Goal: Task Accomplishment & Management: Manage account settings

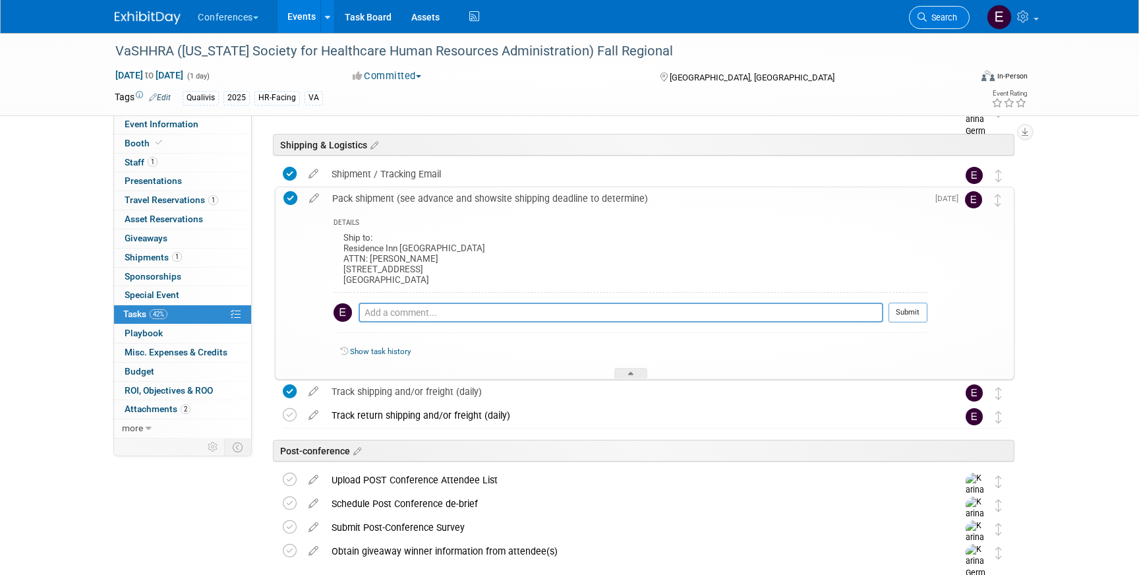
click at [936, 16] on span "Search" at bounding box center [942, 18] width 30 height 10
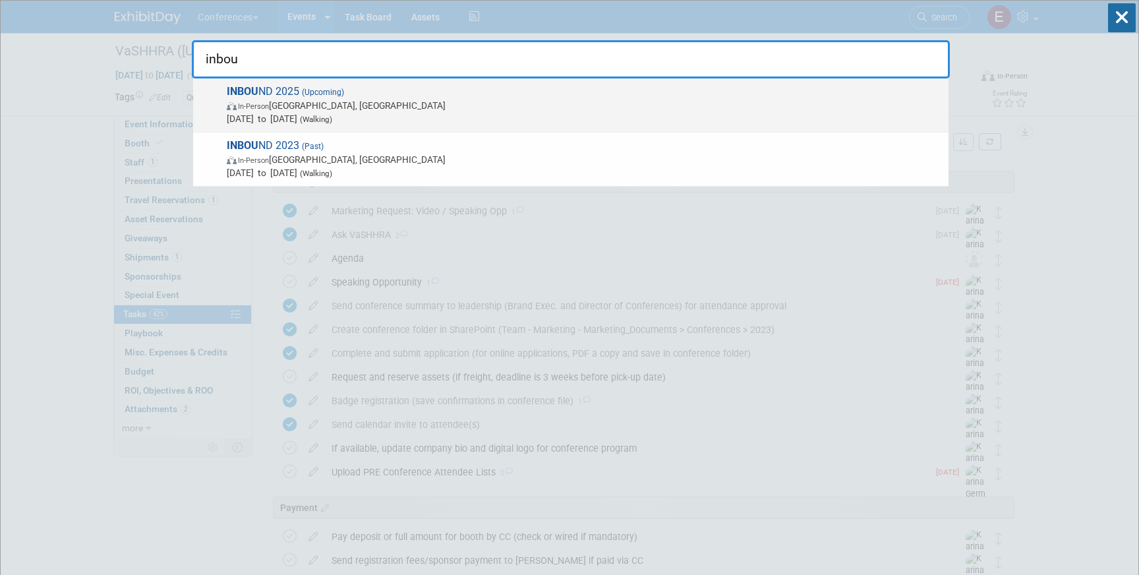
type input "inbou"
click at [546, 99] on span "In-Person [GEOGRAPHIC_DATA], [GEOGRAPHIC_DATA]" at bounding box center [584, 105] width 715 height 13
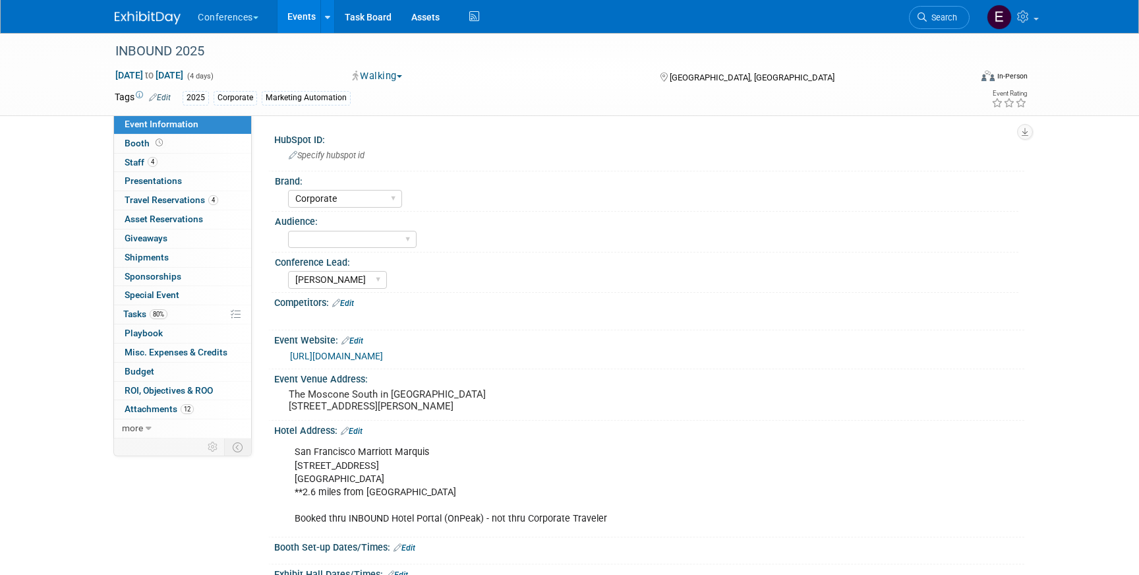
select select "Corporate"
select select "[PERSON_NAME]"
click at [223, 198] on link "4 Travel Reservations 4" at bounding box center [182, 200] width 137 height 18
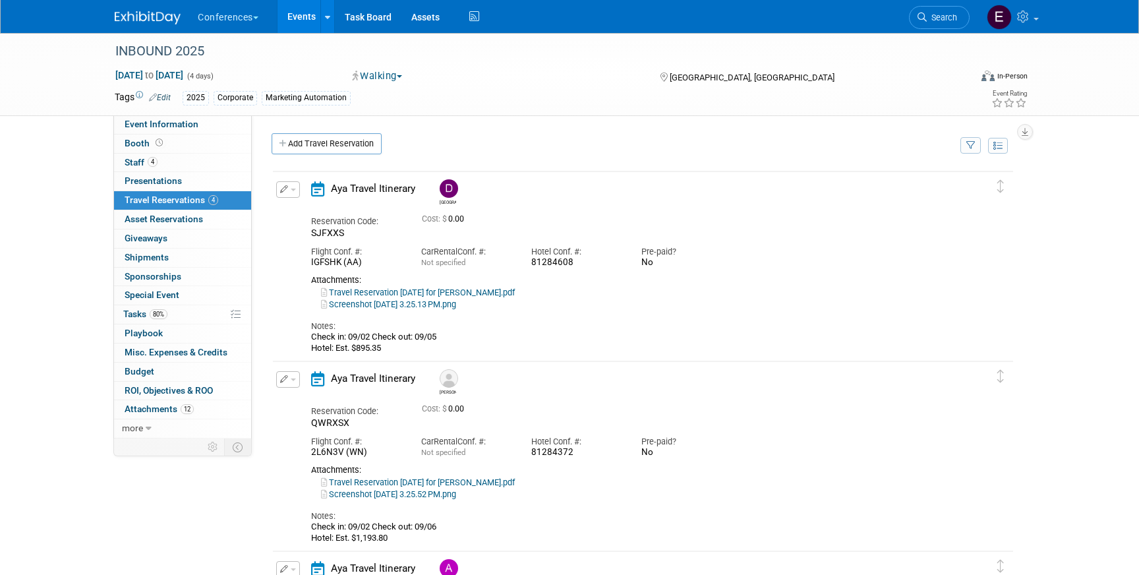
drag, startPoint x: 531, startPoint y: 267, endPoint x: 575, endPoint y: 264, distance: 44.2
click at [575, 264] on div "81284608" at bounding box center [576, 262] width 90 height 11
copy div "81284608"
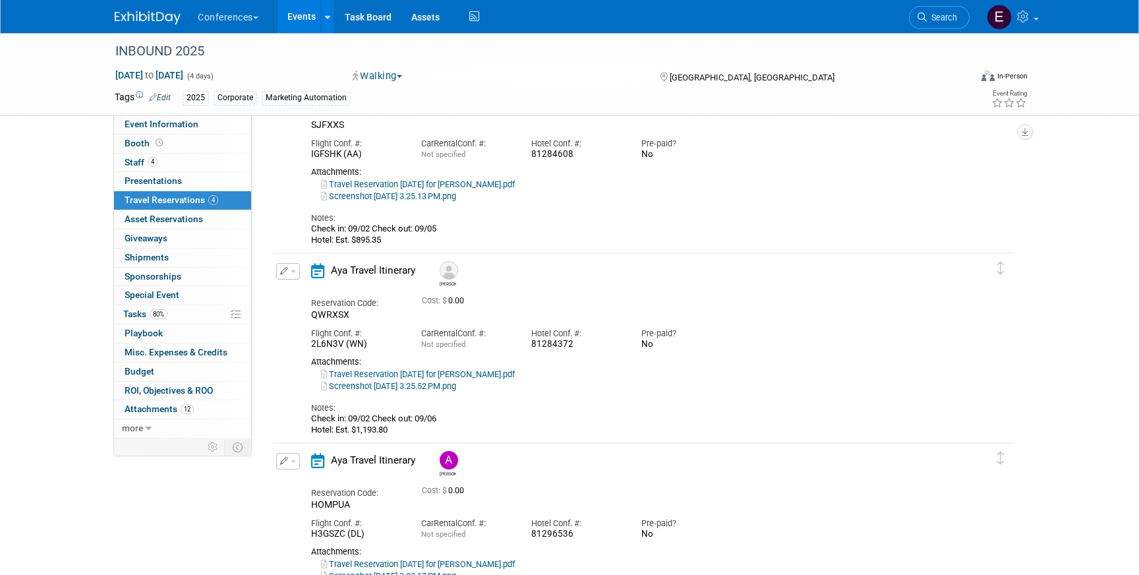
scroll to position [116, 0]
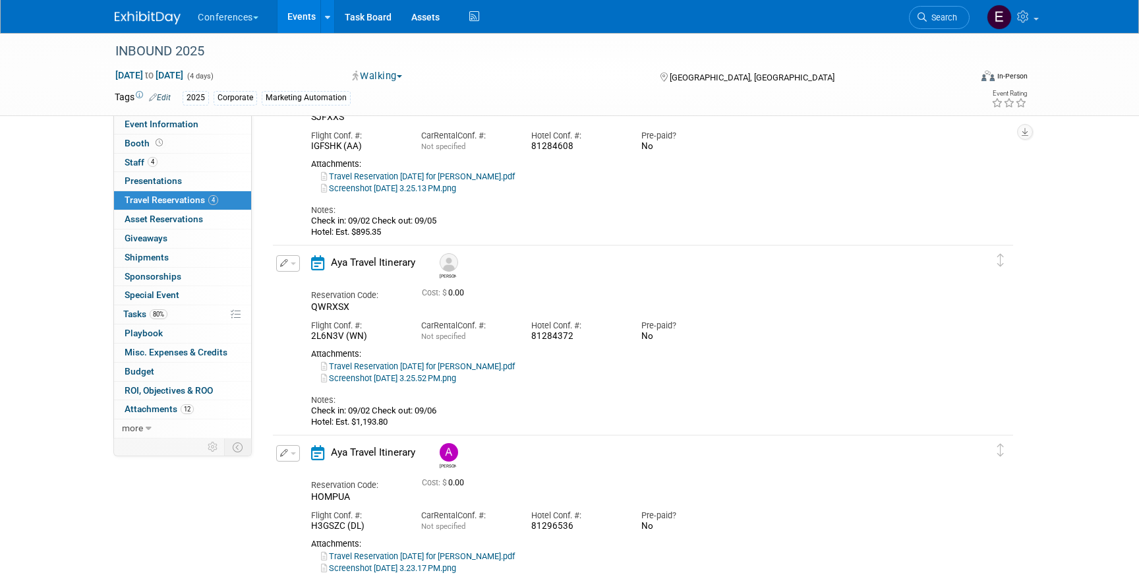
drag, startPoint x: 531, startPoint y: 337, endPoint x: 577, endPoint y: 334, distance: 46.2
click at [578, 334] on div "81284372" at bounding box center [576, 336] width 90 height 11
copy div "81284372"
click at [292, 259] on button "button" at bounding box center [288, 263] width 24 height 16
click at [312, 281] on button "Edit Reservation" at bounding box center [332, 286] width 111 height 19
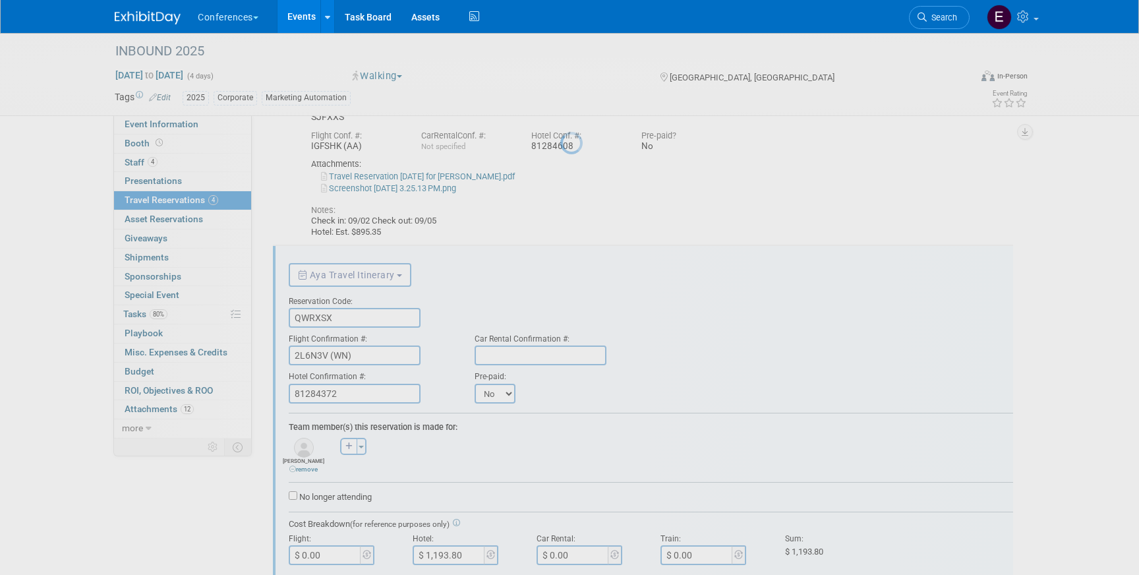
scroll to position [212, 0]
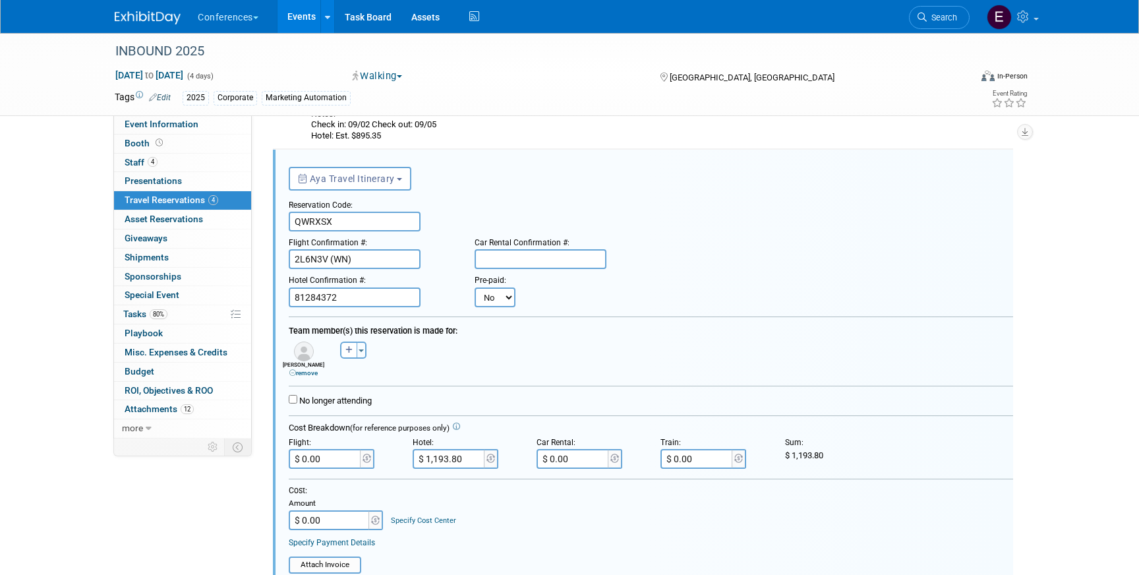
click at [497, 299] on select "No Yes" at bounding box center [495, 297] width 41 height 20
select select "1"
click at [475, 287] on select "No Yes" at bounding box center [495, 297] width 41 height 20
click at [556, 295] on input "text" at bounding box center [576, 297] width 79 height 20
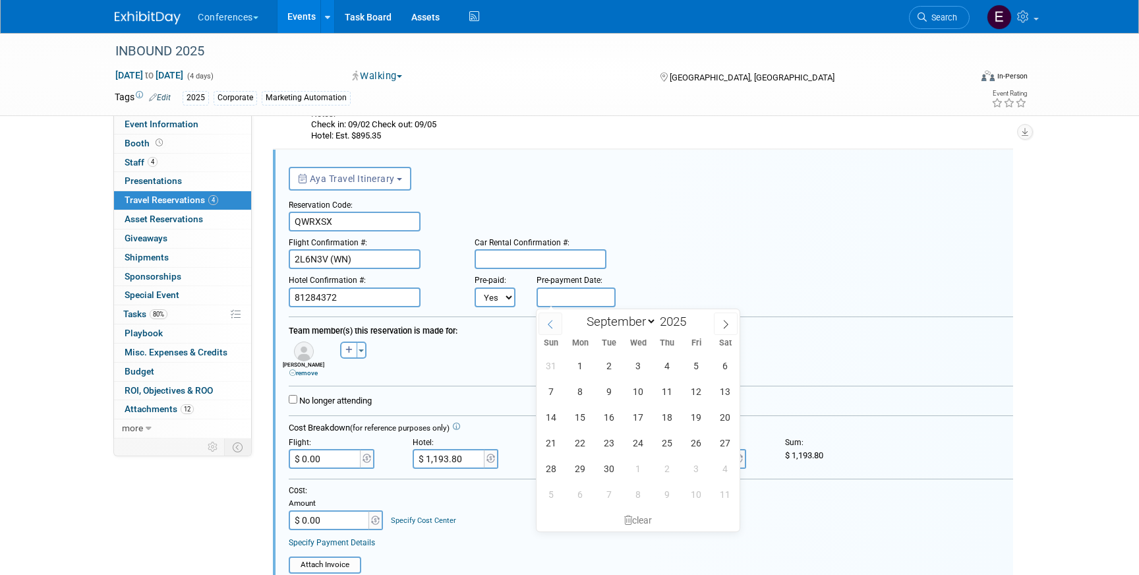
click at [552, 325] on icon at bounding box center [550, 324] width 9 height 9
select select "7"
click at [697, 452] on span "22" at bounding box center [697, 443] width 26 height 26
type input "Aug 22, 2025"
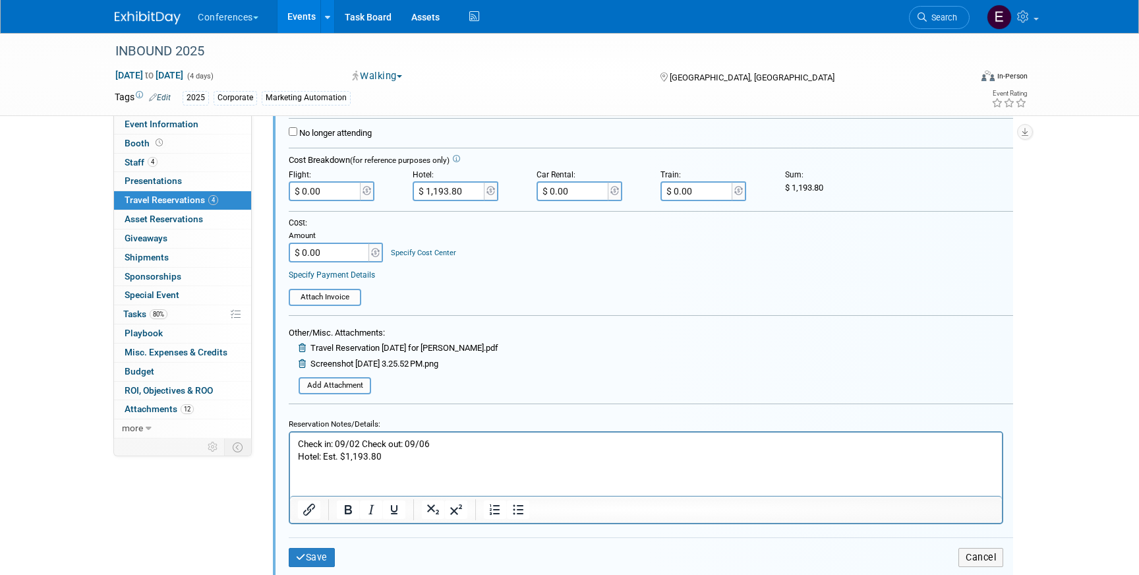
scroll to position [502, 0]
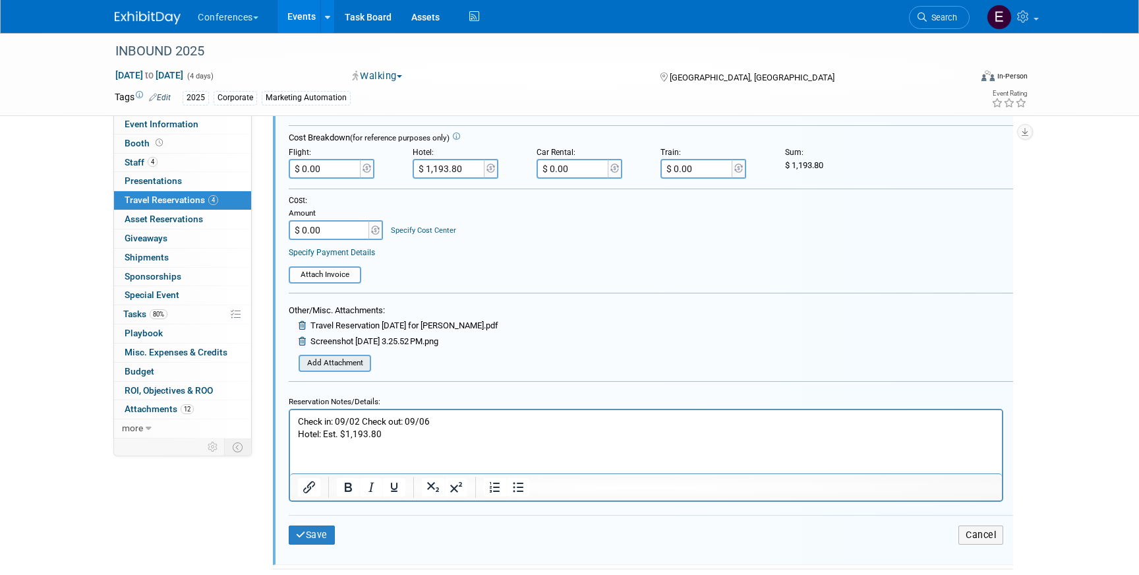
click at [347, 366] on input "file" at bounding box center [291, 363] width 157 height 15
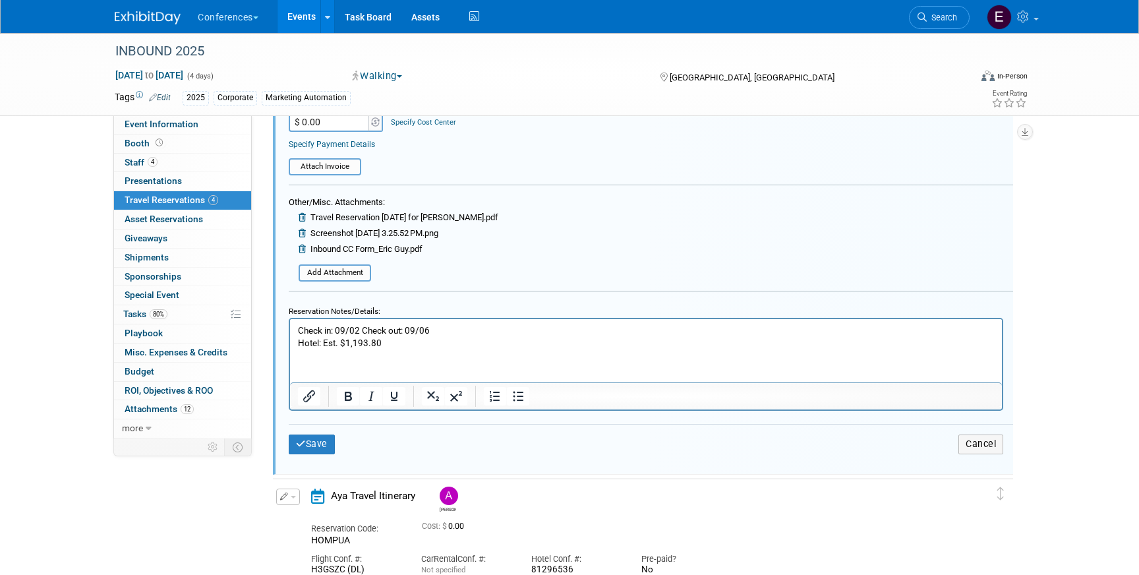
scroll to position [627, 0]
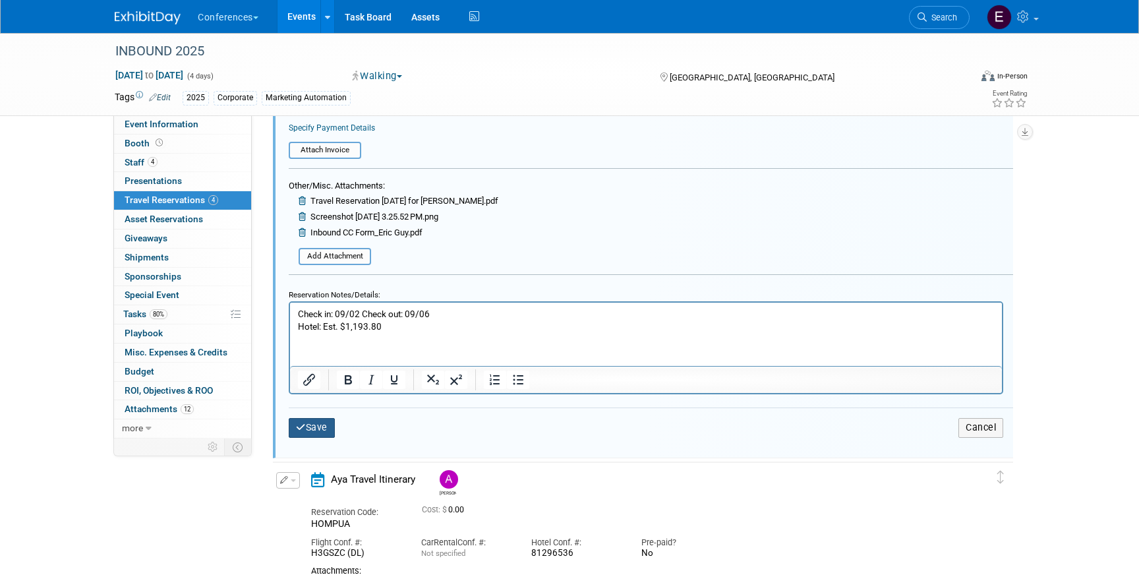
click at [306, 426] on button "Save" at bounding box center [312, 427] width 46 height 19
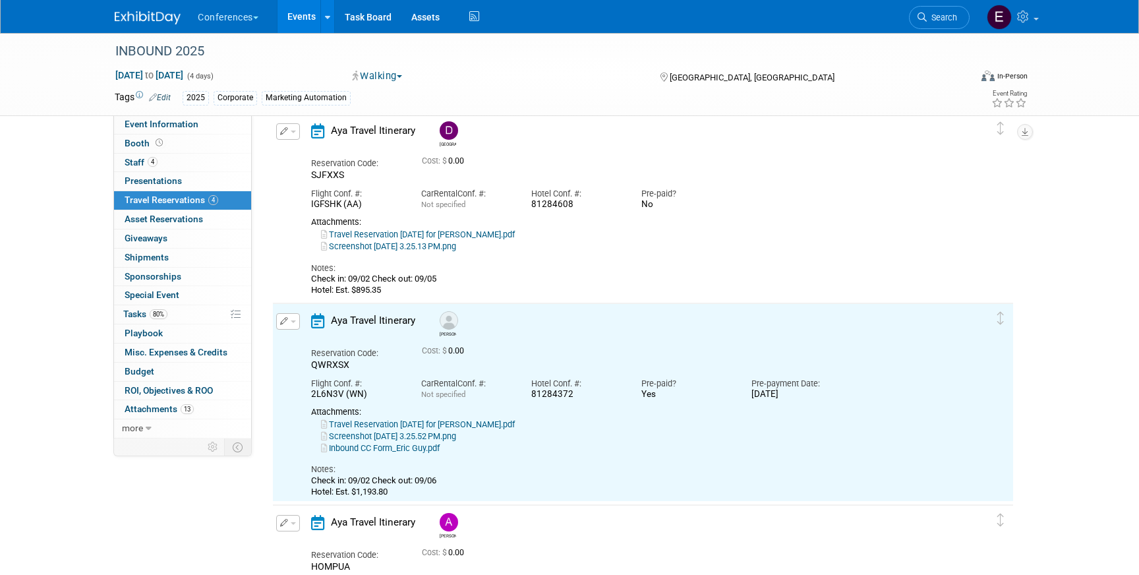
scroll to position [0, 0]
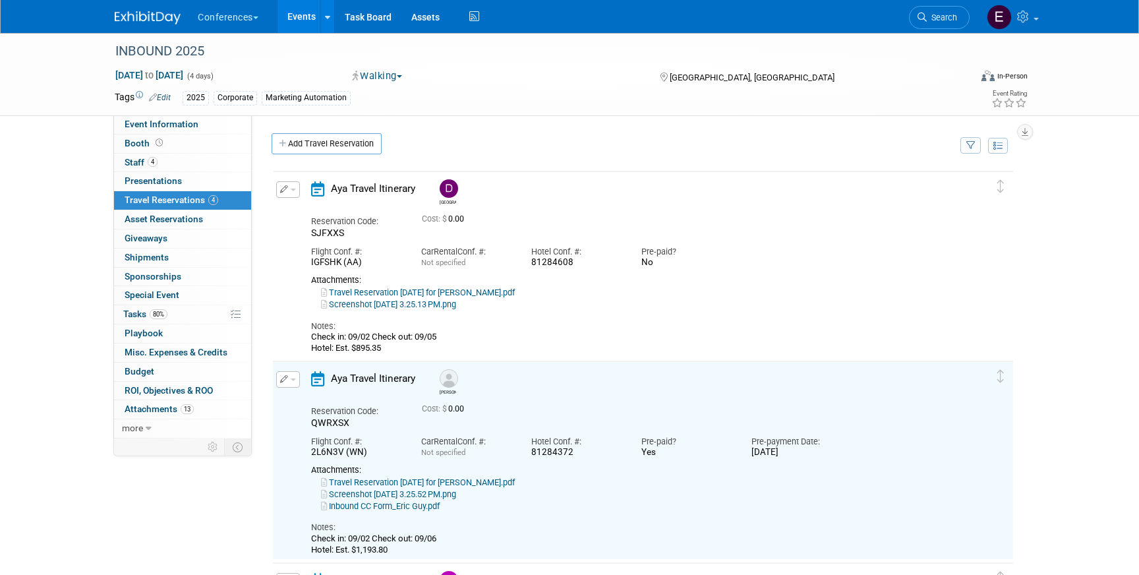
click at [283, 196] on button "button" at bounding box center [288, 189] width 24 height 16
click at [303, 207] on button "Edit Reservation" at bounding box center [332, 212] width 111 height 19
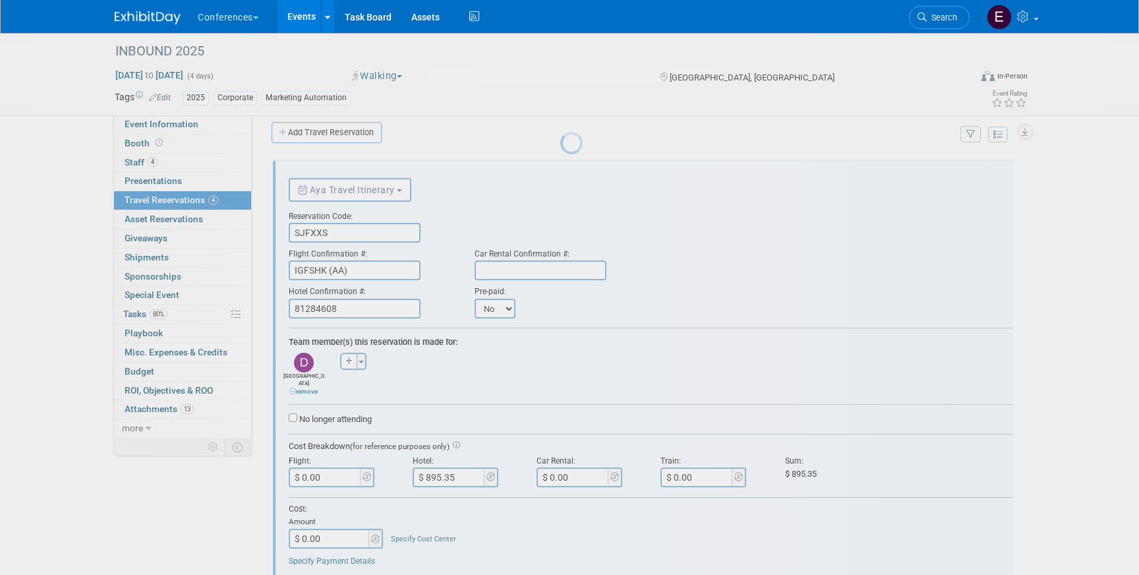
scroll to position [22, 0]
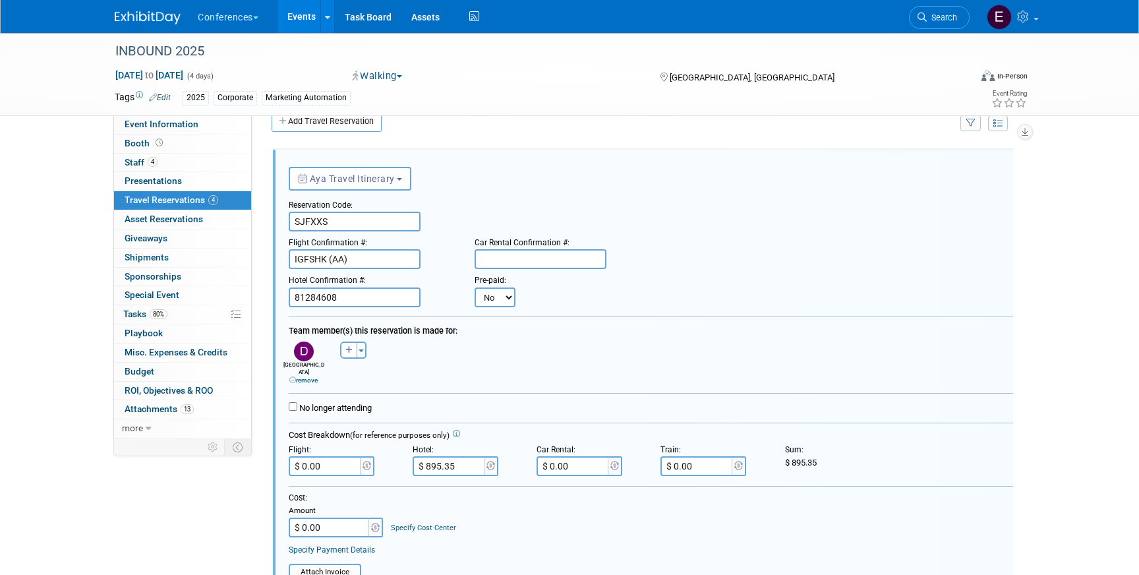
click at [488, 301] on select "No Yes" at bounding box center [495, 297] width 41 height 20
select select "1"
click at [475, 287] on select "No Yes" at bounding box center [495, 297] width 41 height 20
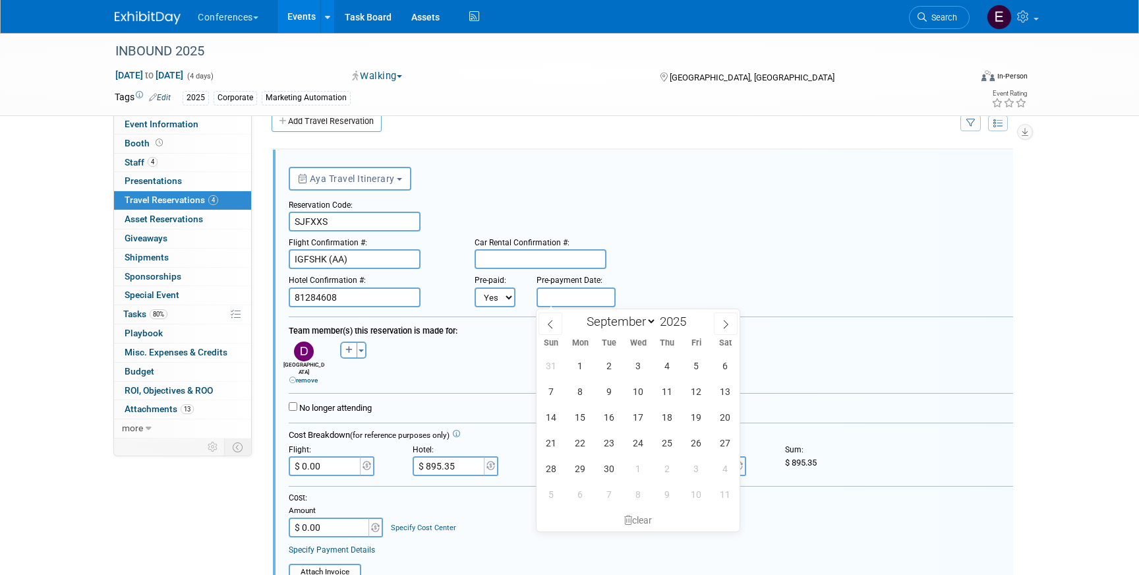
click at [571, 300] on input "text" at bounding box center [576, 297] width 79 height 20
click at [557, 322] on span at bounding box center [551, 323] width 24 height 22
select select "7"
click at [690, 444] on span "22" at bounding box center [697, 443] width 26 height 26
type input "Aug 22, 2025"
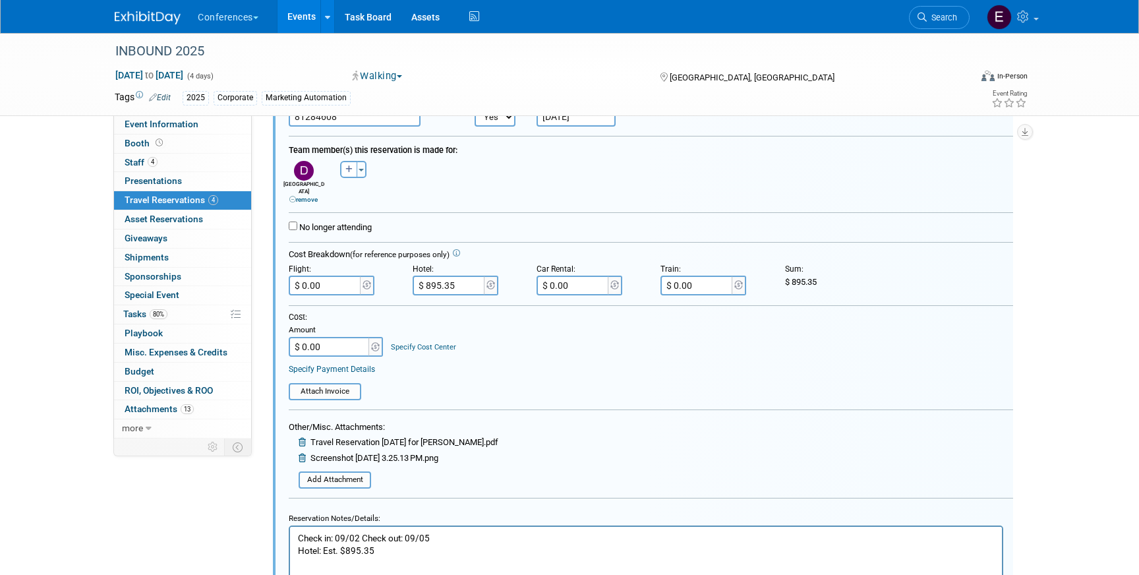
scroll to position [266, 0]
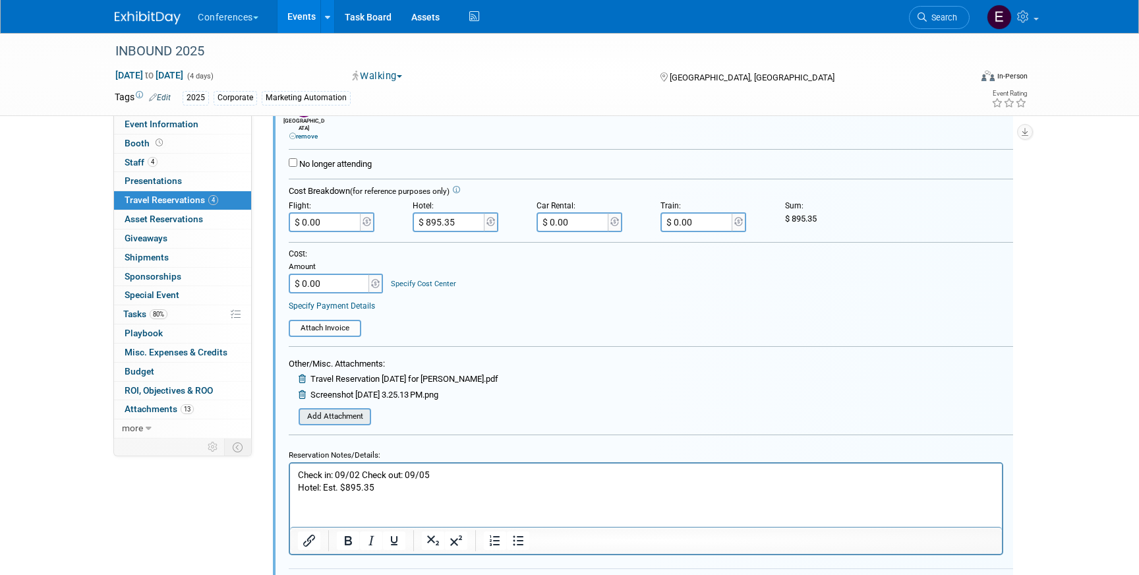
click at [354, 413] on input "file" at bounding box center [291, 416] width 157 height 15
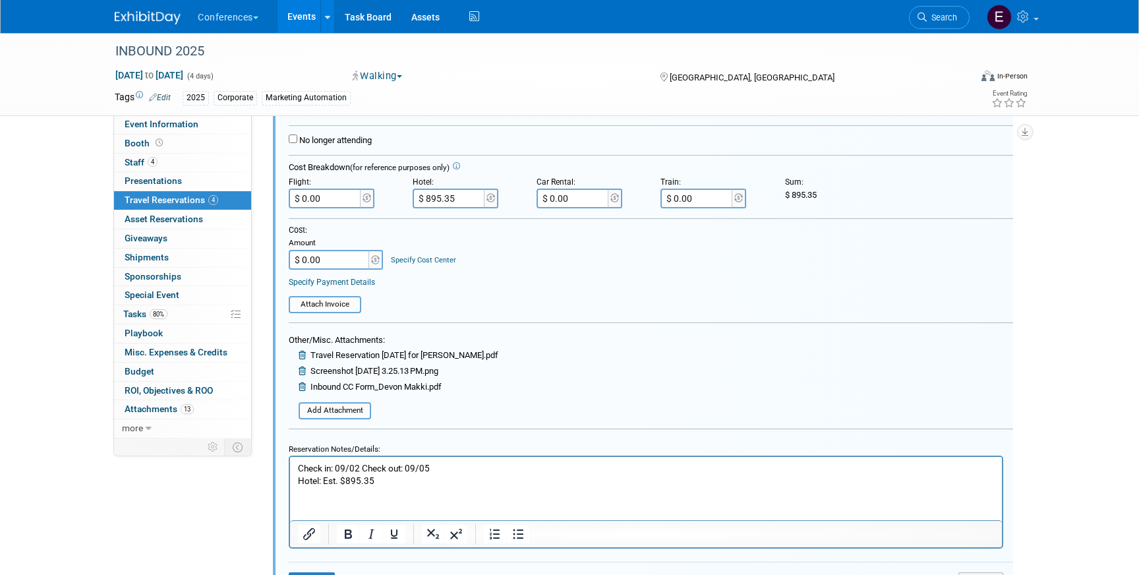
scroll to position [295, 0]
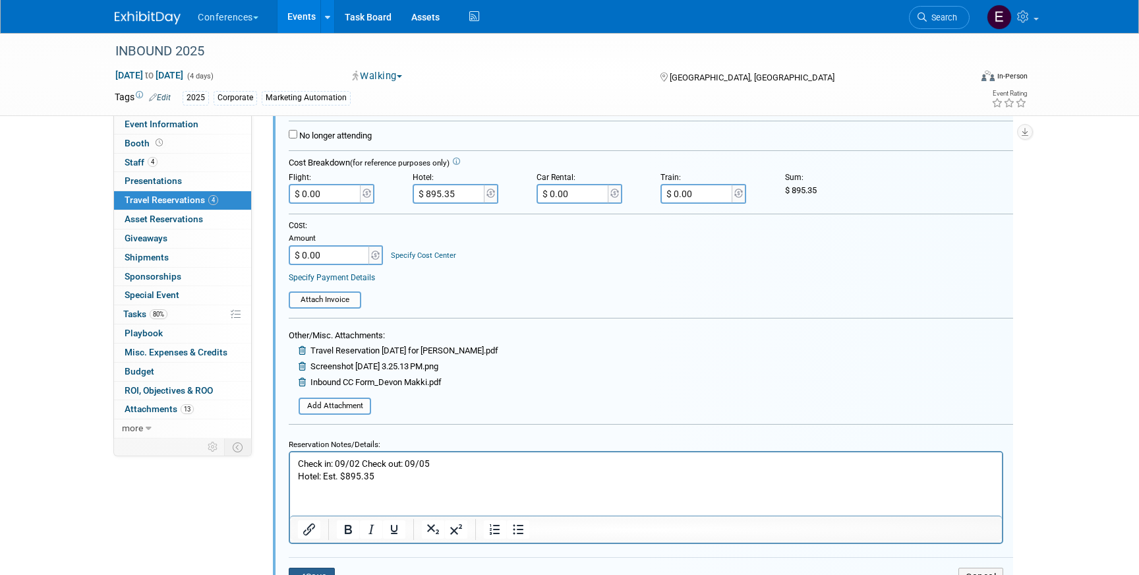
click at [315, 568] on button "Save" at bounding box center [312, 577] width 46 height 19
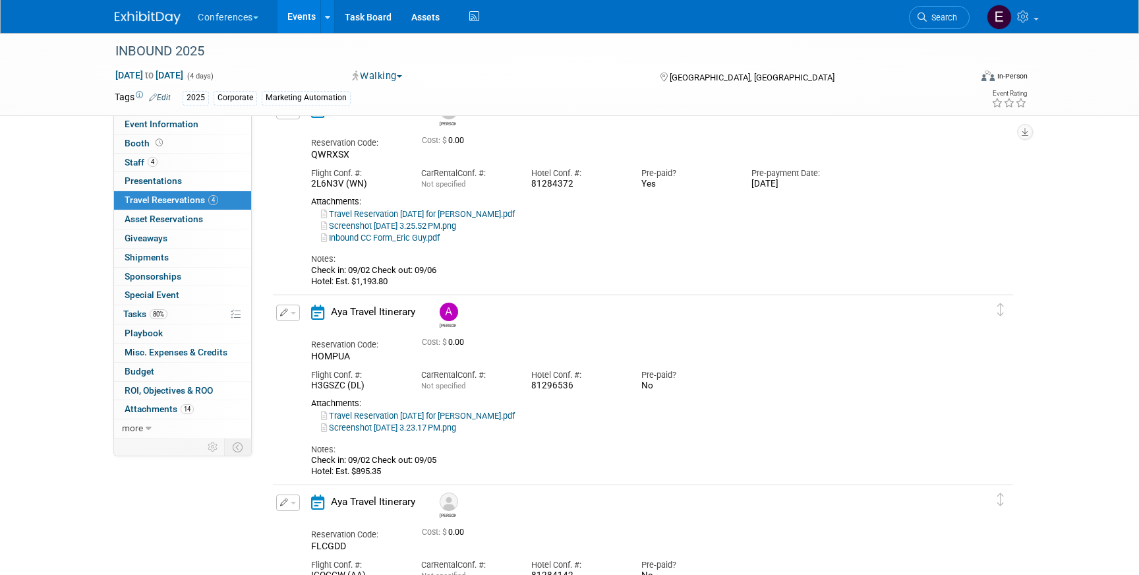
scroll to position [280, 0]
drag, startPoint x: 529, startPoint y: 385, endPoint x: 573, endPoint y: 386, distance: 43.5
click at [573, 386] on div "Hotel Conf. #: 81296536" at bounding box center [576, 378] width 110 height 30
copy div "81296536"
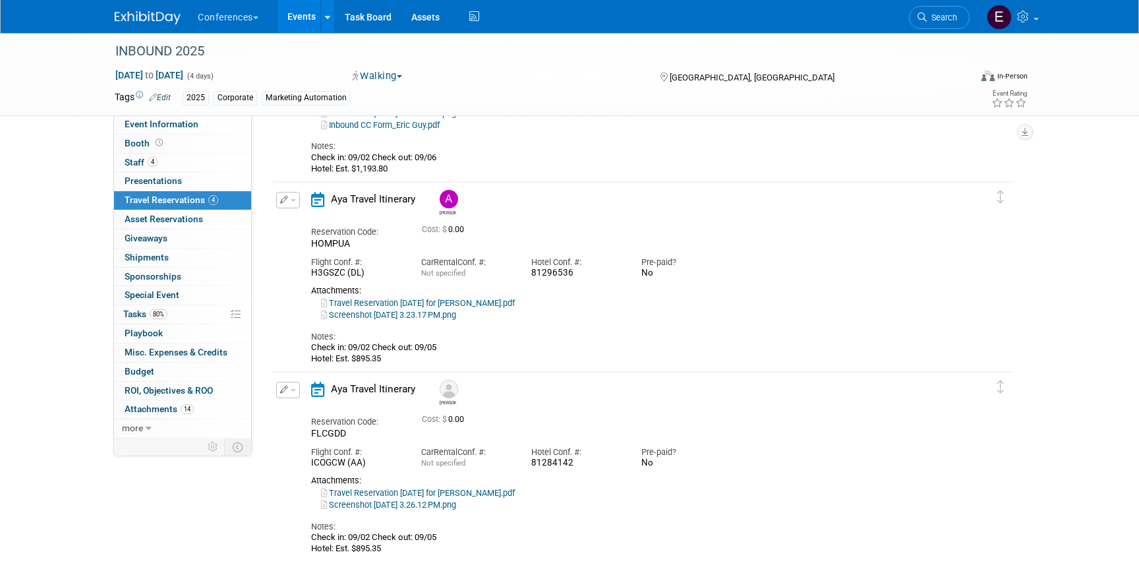
scroll to position [398, 0]
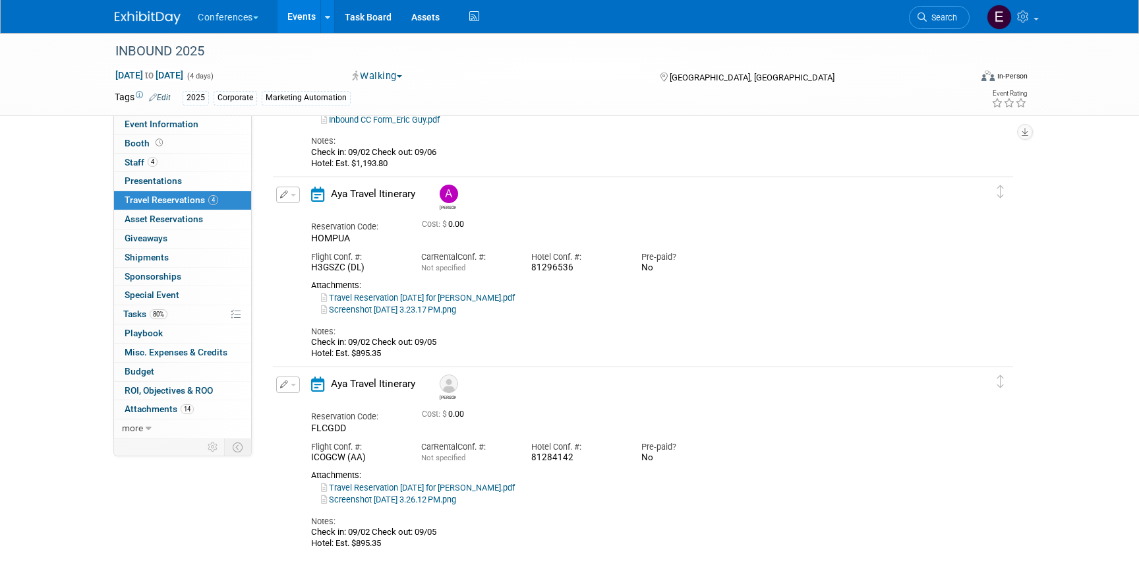
click at [280, 194] on icon "button" at bounding box center [284, 194] width 9 height 8
click at [312, 221] on button "Edit Reservation" at bounding box center [332, 217] width 111 height 19
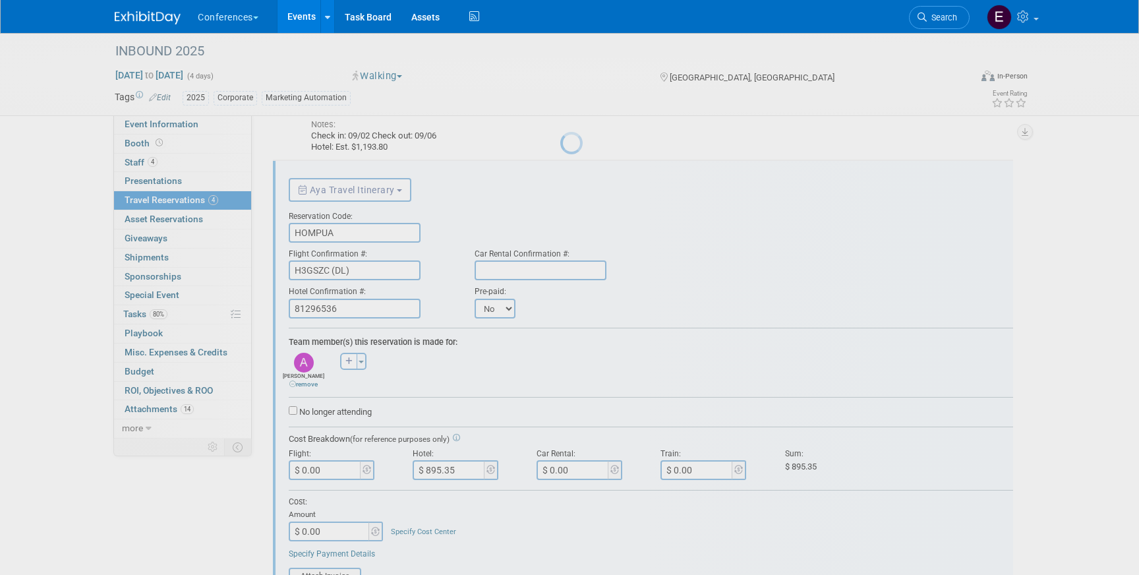
scroll to position [426, 0]
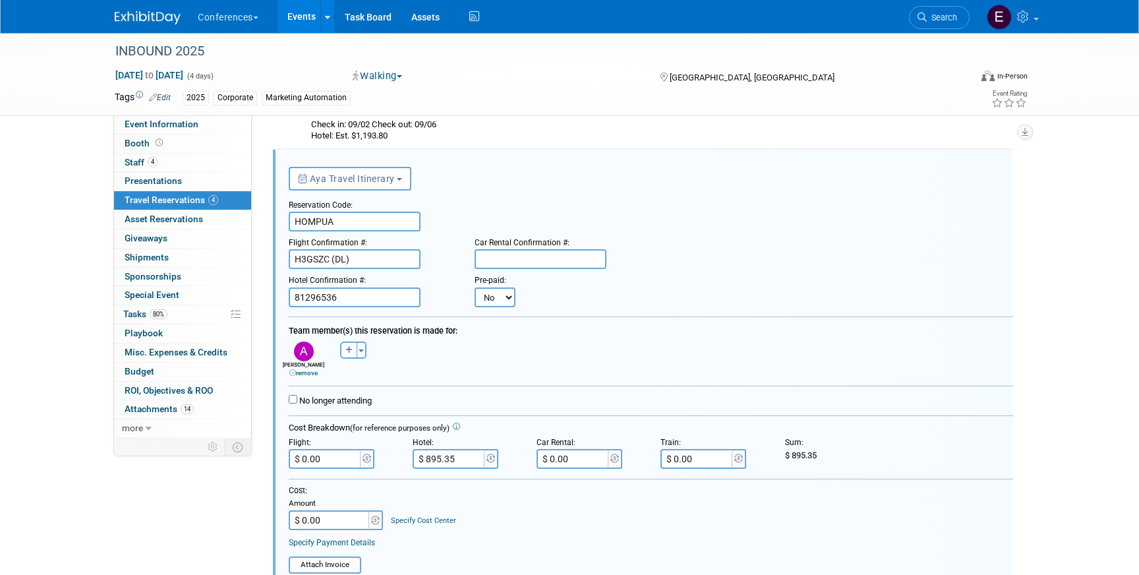
click at [498, 299] on select "No Yes" at bounding box center [495, 297] width 41 height 20
select select "1"
click at [475, 287] on select "No Yes" at bounding box center [495, 297] width 41 height 20
click at [573, 296] on input "text" at bounding box center [576, 297] width 79 height 20
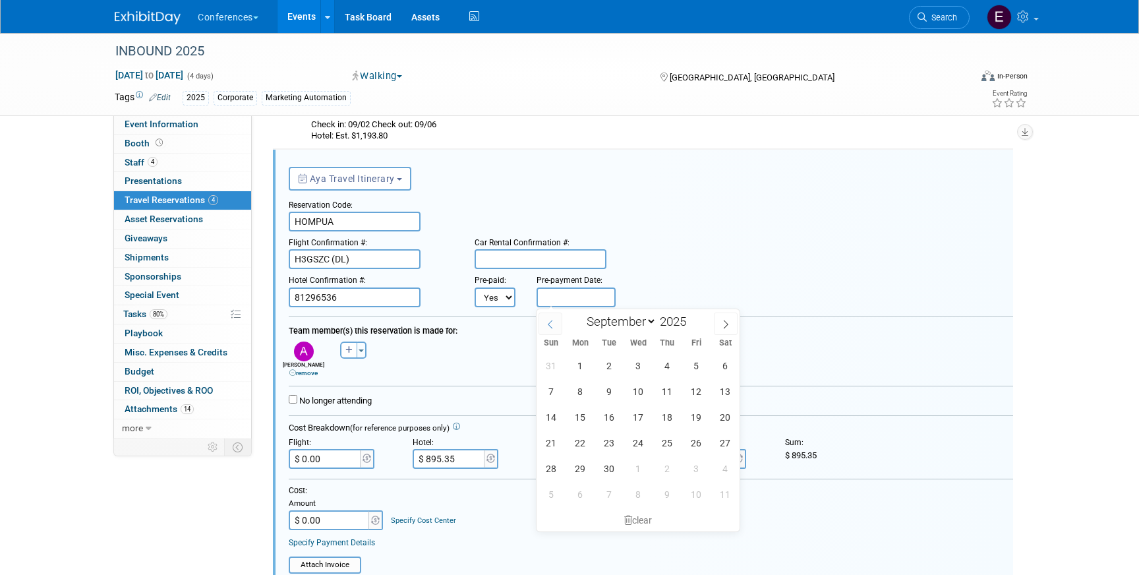
click at [558, 320] on span at bounding box center [551, 323] width 24 height 22
select select "7"
click at [697, 442] on span "22" at bounding box center [697, 443] width 26 height 26
type input "Aug 22, 2025"
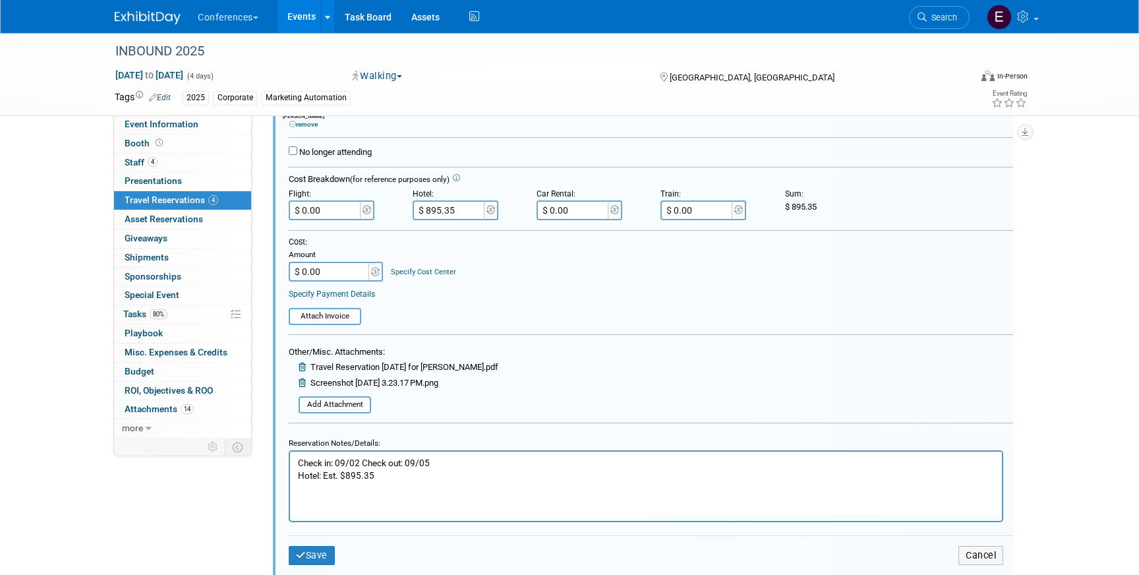
scroll to position [892, 0]
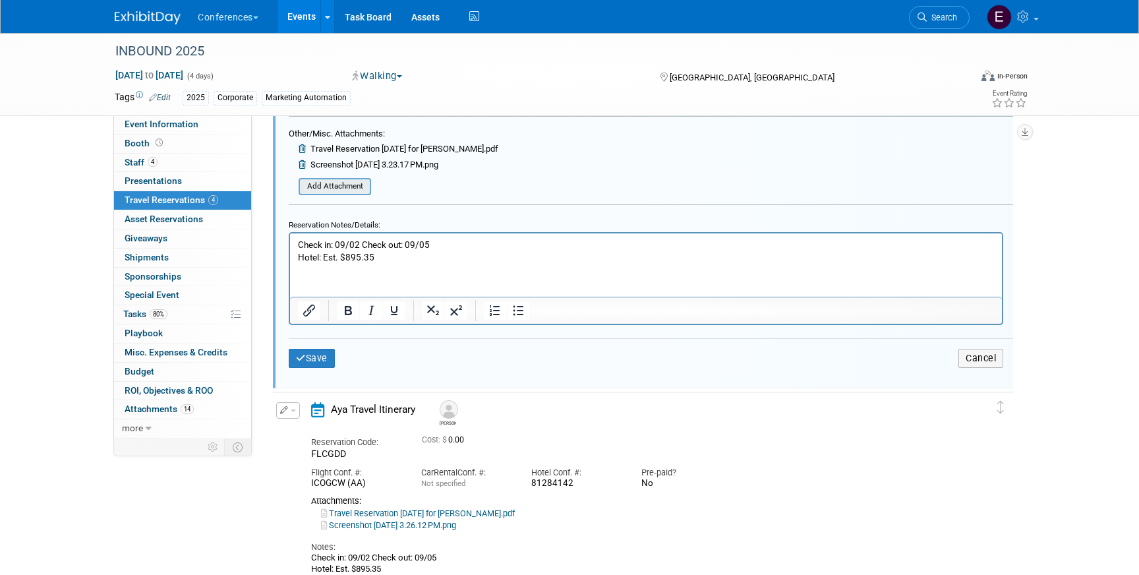
click at [337, 192] on input "file" at bounding box center [291, 186] width 157 height 15
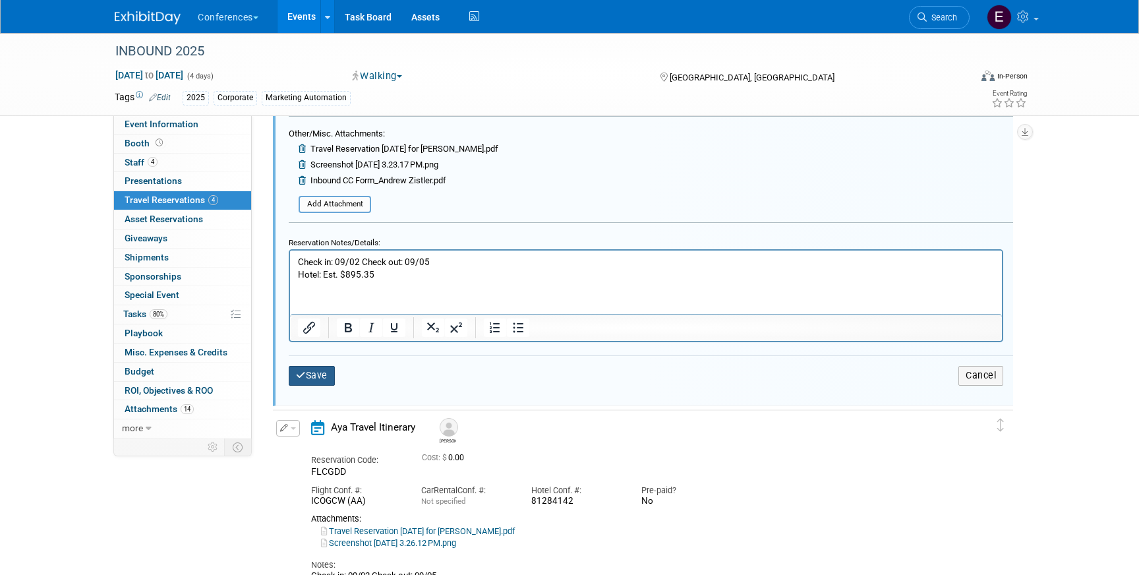
click at [312, 376] on button "Save" at bounding box center [312, 375] width 46 height 19
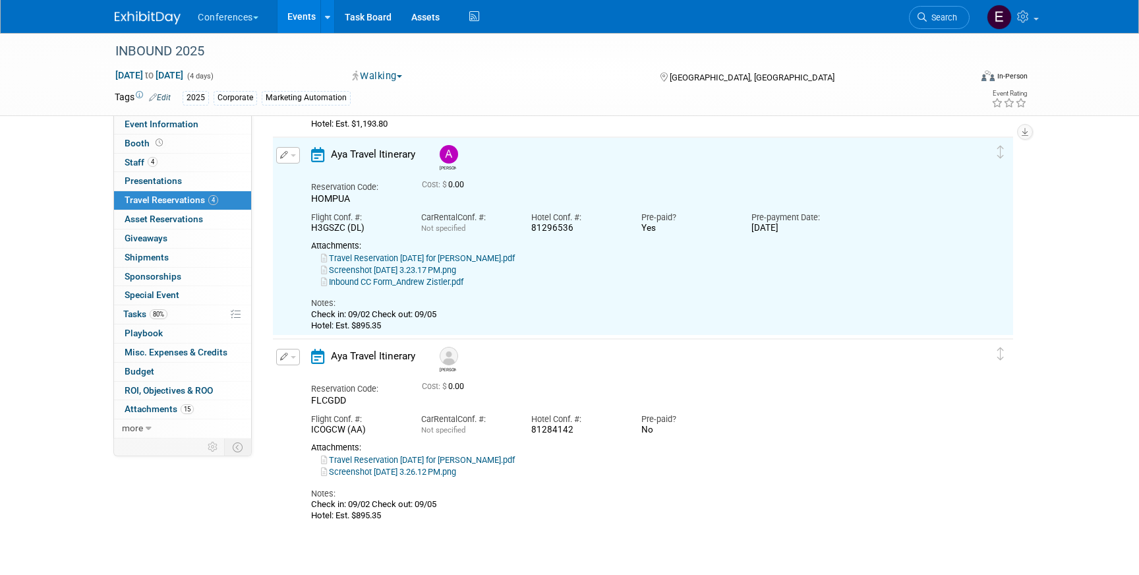
scroll to position [426, 0]
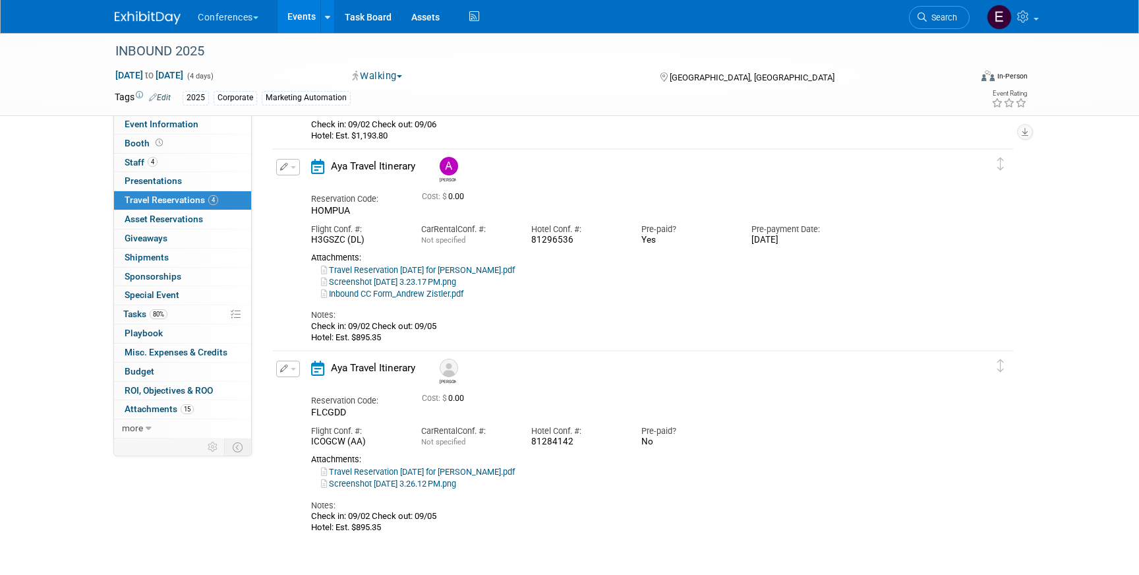
drag, startPoint x: 571, startPoint y: 441, endPoint x: 525, endPoint y: 442, distance: 45.5
click at [526, 442] on div "Hotel Conf. #: 81284142" at bounding box center [576, 434] width 110 height 30
copy div "81284142"
click at [287, 358] on td "Delete Reservation Luis Reservation Code: FLCGDD 0.00 No" at bounding box center [633, 444] width 720 height 186
click at [287, 367] on icon "button" at bounding box center [284, 368] width 9 height 8
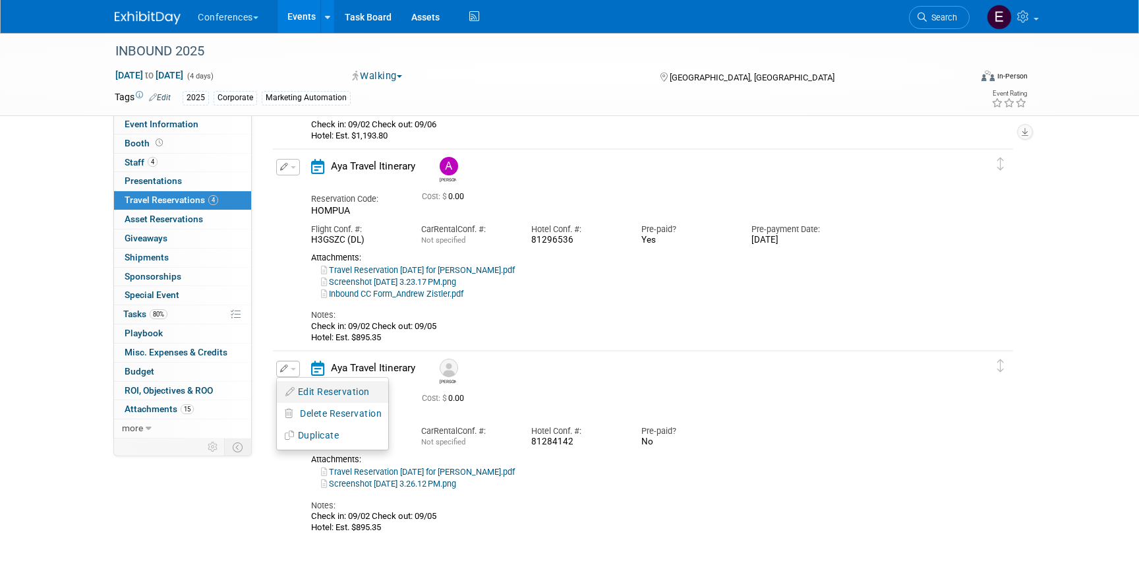
click at [291, 386] on button "Edit Reservation" at bounding box center [332, 391] width 111 height 19
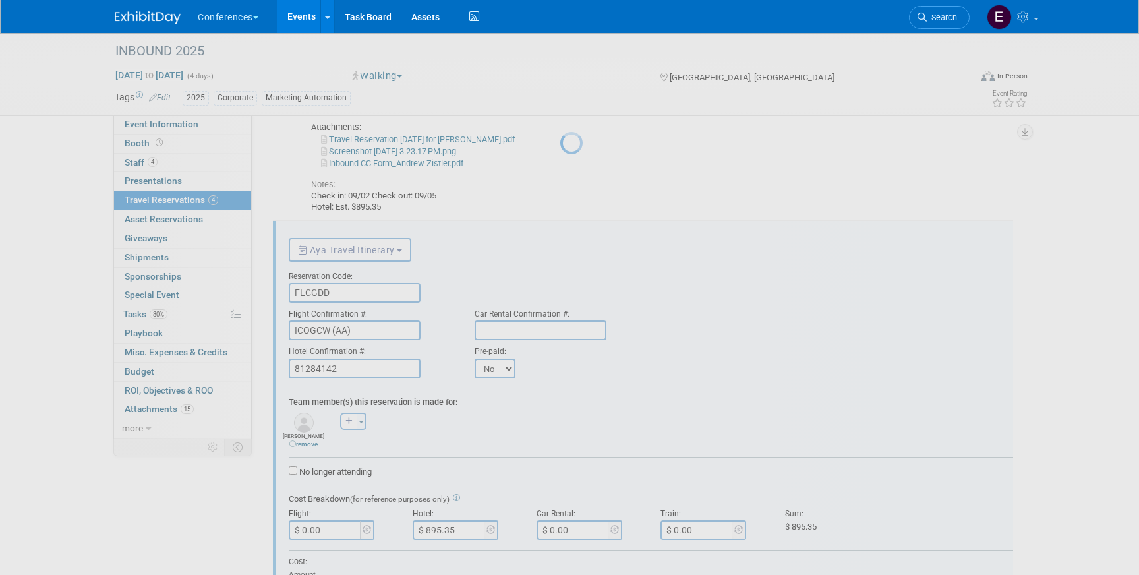
scroll to position [627, 0]
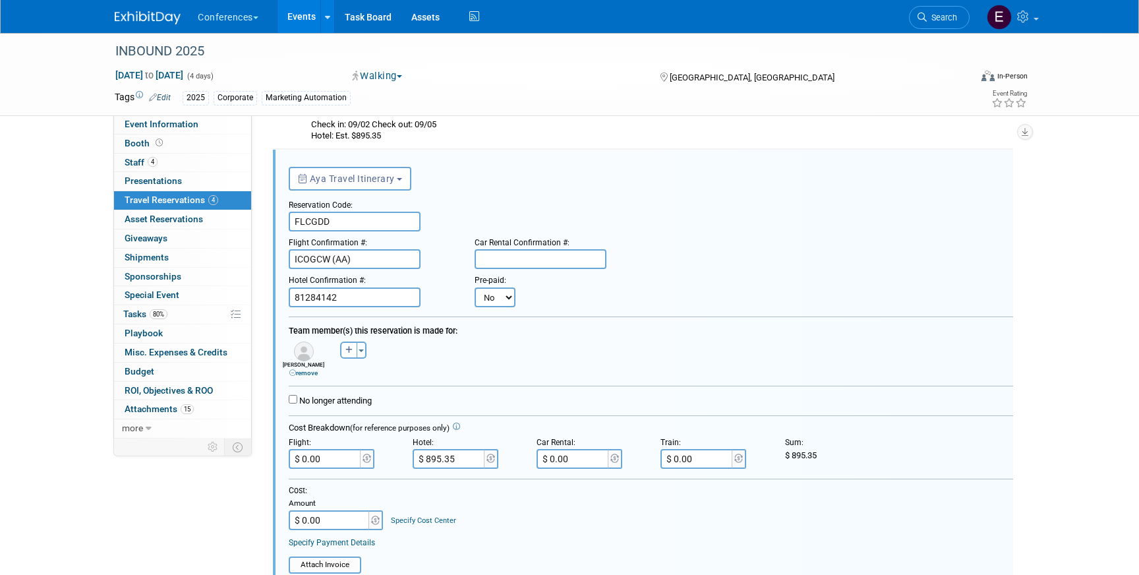
click at [498, 303] on select "No Yes" at bounding box center [495, 297] width 41 height 20
select select "1"
click at [475, 287] on select "No Yes" at bounding box center [495, 297] width 41 height 20
click at [0, 0] on input "text" at bounding box center [0, 0] width 0 height 0
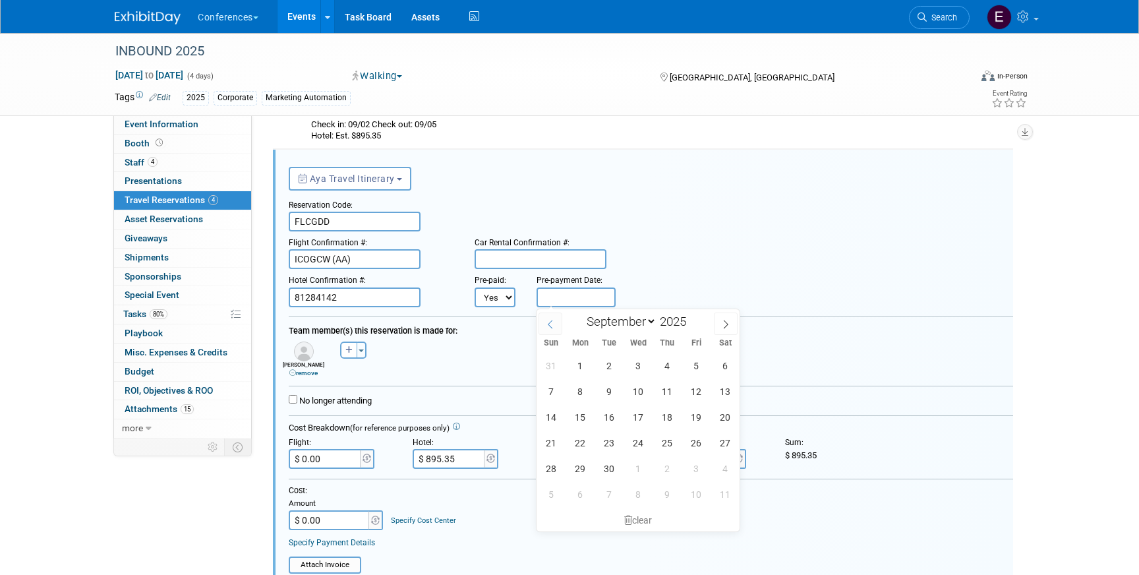
click at [558, 322] on span at bounding box center [551, 323] width 24 height 22
select select "7"
click at [695, 436] on span "22" at bounding box center [697, 443] width 26 height 26
type input "Aug 22, 2025"
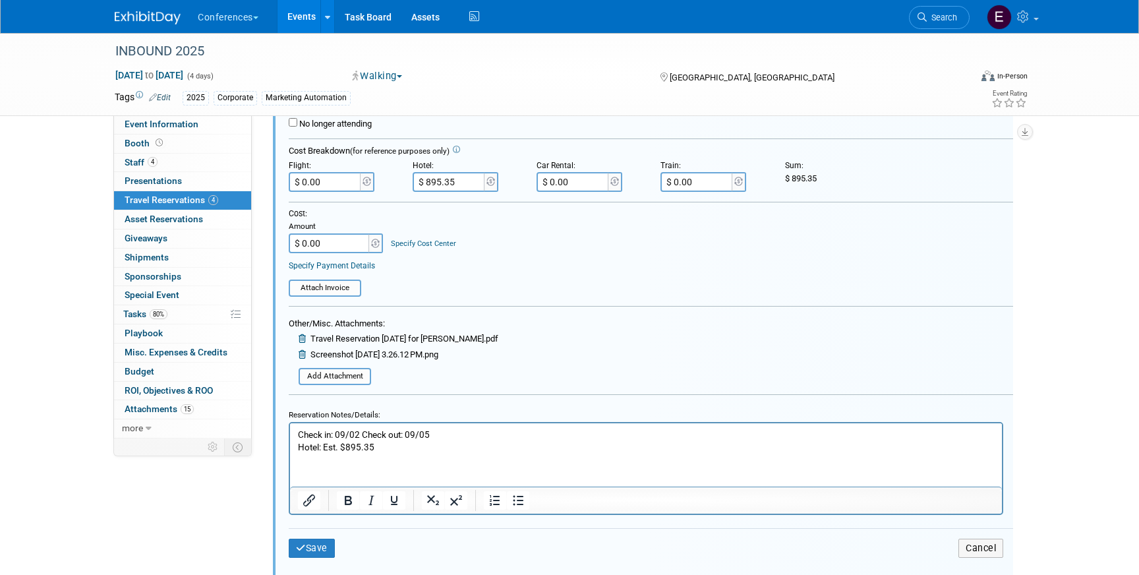
scroll to position [930, 0]
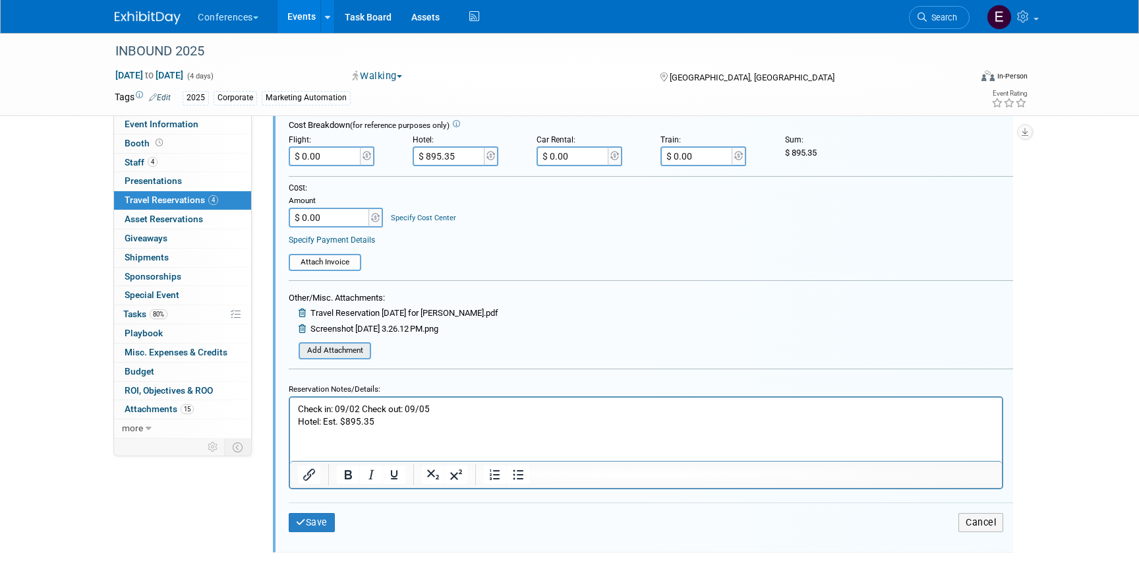
click at [318, 358] on input "file" at bounding box center [291, 350] width 157 height 15
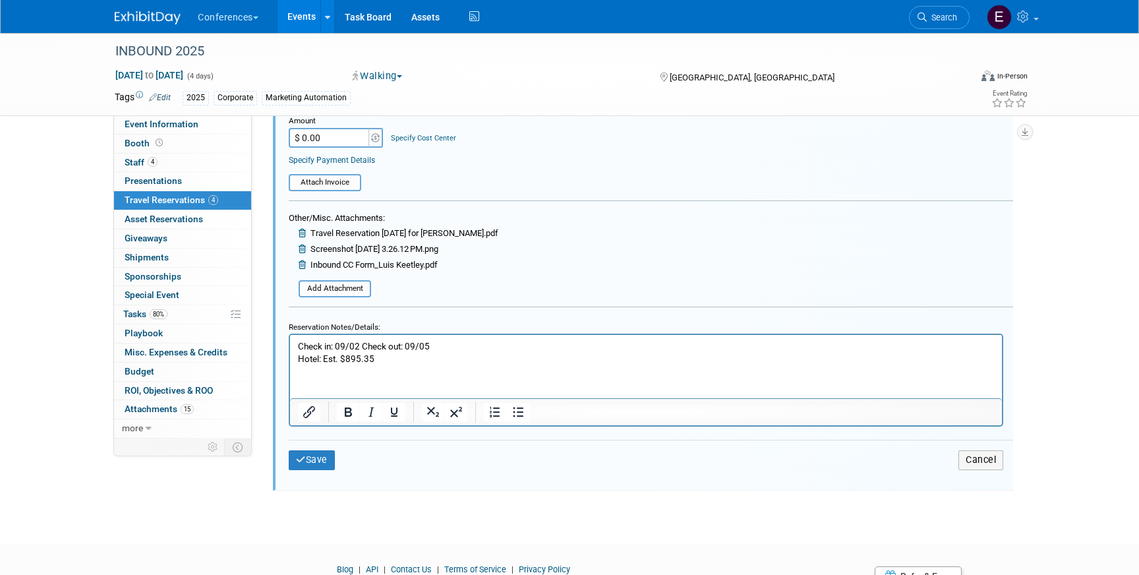
scroll to position [1014, 0]
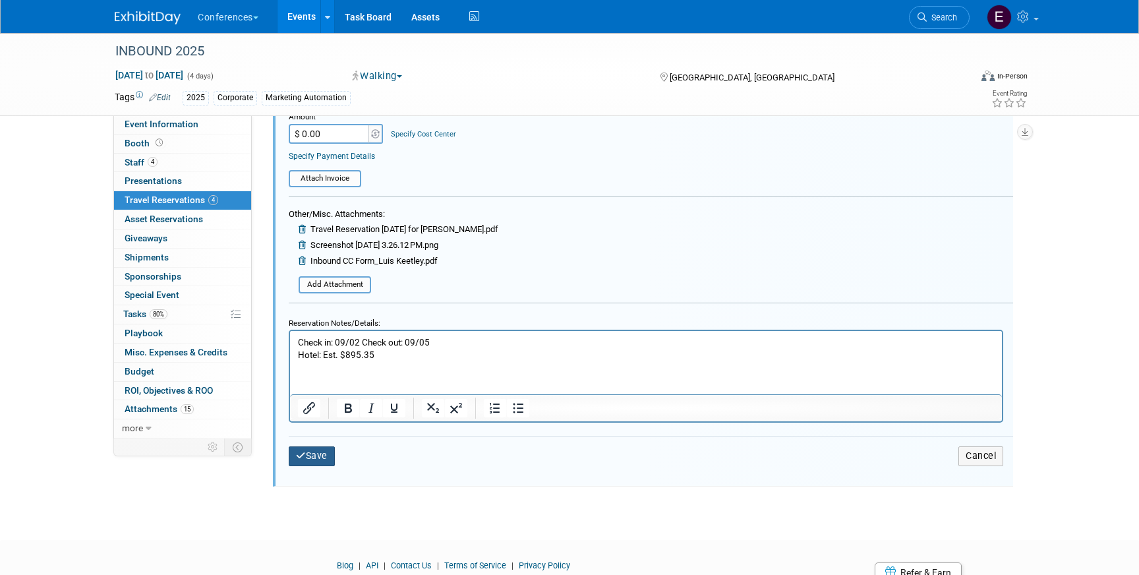
click at [324, 455] on button "Save" at bounding box center [312, 455] width 46 height 19
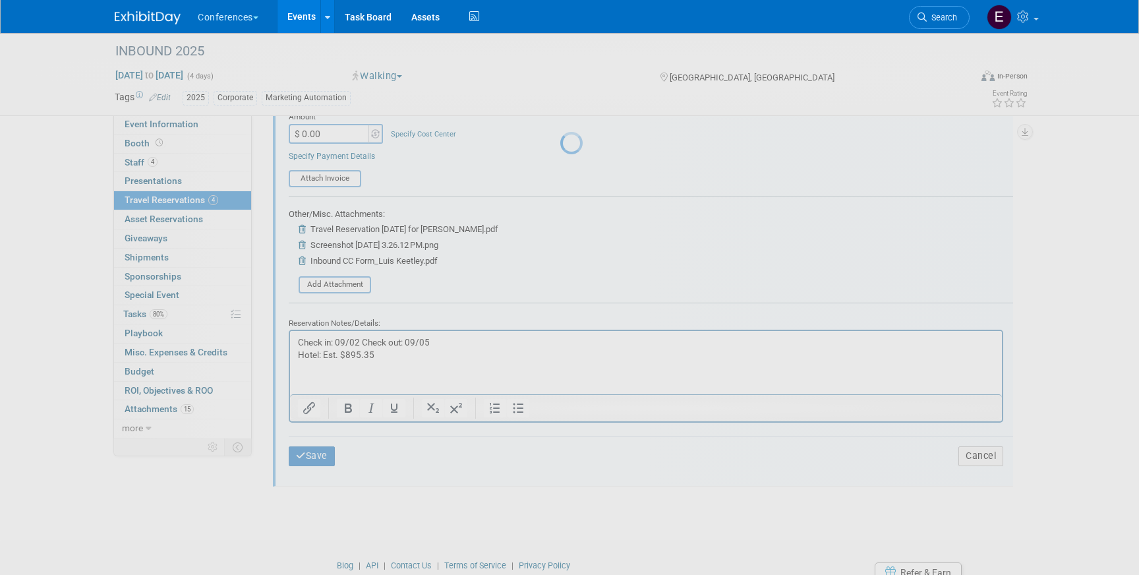
scroll to position [546, 0]
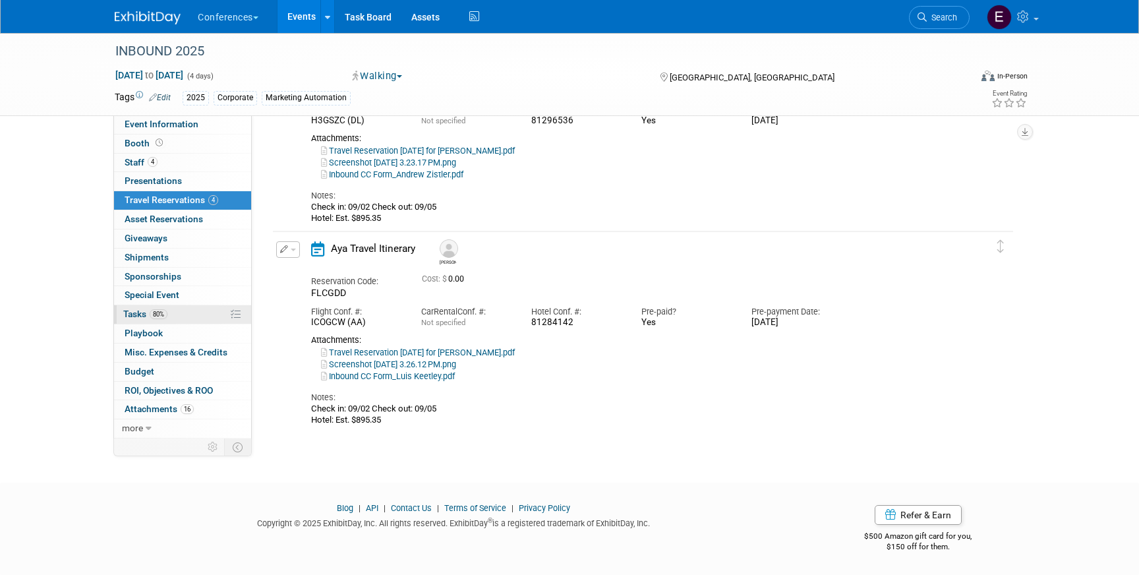
click at [188, 315] on link "80% Tasks 80%" at bounding box center [182, 314] width 137 height 18
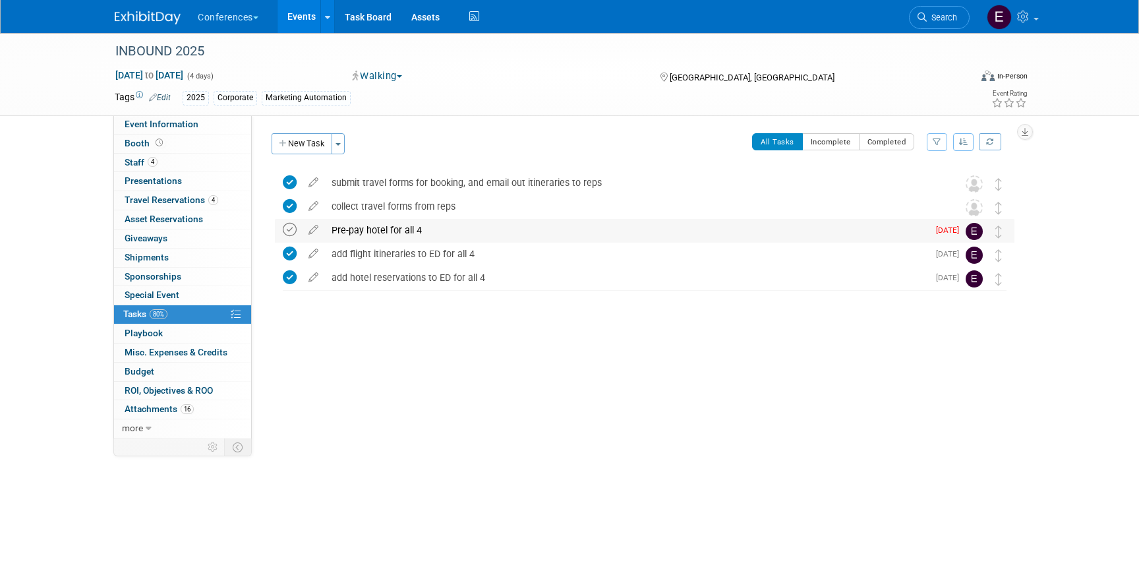
click at [285, 229] on icon at bounding box center [290, 230] width 14 height 14
click at [136, 132] on link "Event Information" at bounding box center [182, 124] width 137 height 18
select select "Corporate"
select select "[PERSON_NAME]"
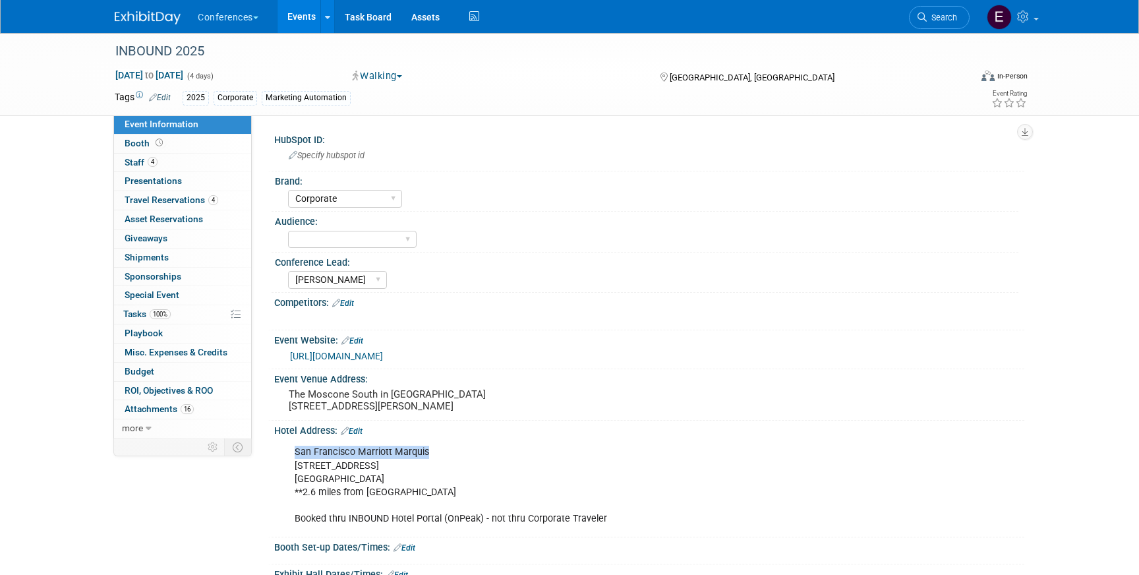
drag, startPoint x: 295, startPoint y: 503, endPoint x: 430, endPoint y: 509, distance: 135.3
click at [430, 509] on div "San Francisco Marriott Marquis 780 Mission St San Francisco, CA 94103 **2.6 mil…" at bounding box center [582, 485] width 594 height 92
copy div "San Francisco Marriott Marquis"
click at [929, 16] on span "Search" at bounding box center [942, 18] width 30 height 10
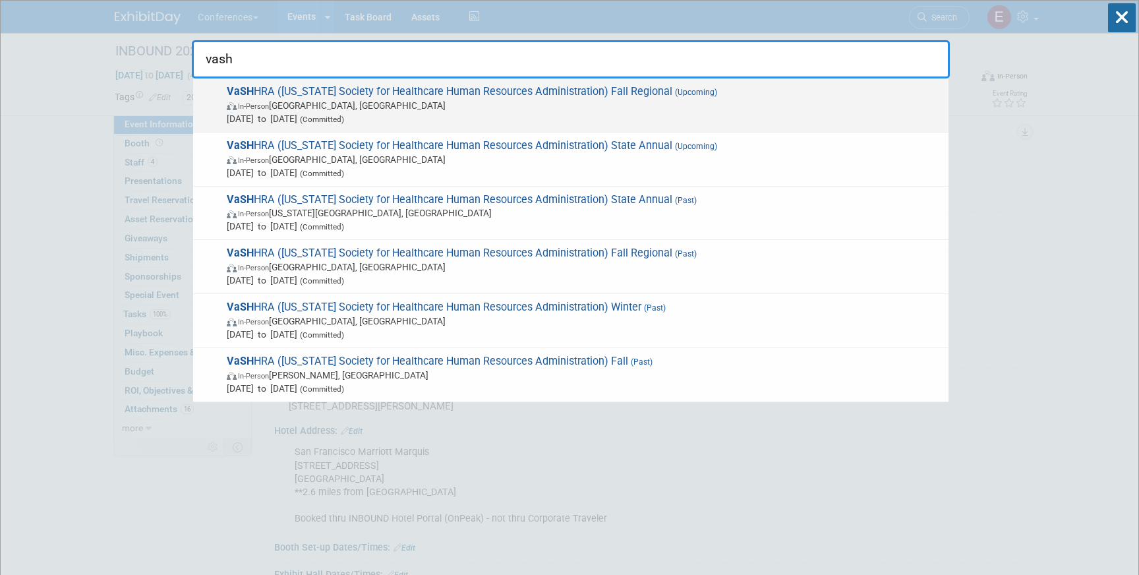
type input "vash"
click at [680, 111] on span "In-Person Lynchburg, VA" at bounding box center [584, 105] width 715 height 13
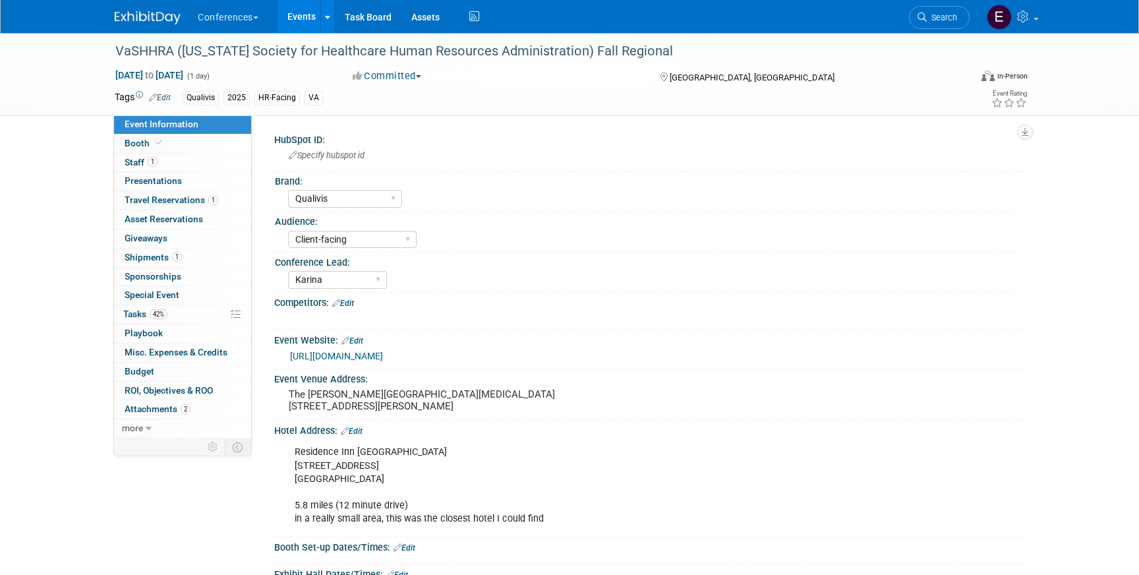
select select "Qualivis"
select select "Client-facing"
select select "Karina"
click at [211, 200] on span "1" at bounding box center [213, 200] width 10 height 10
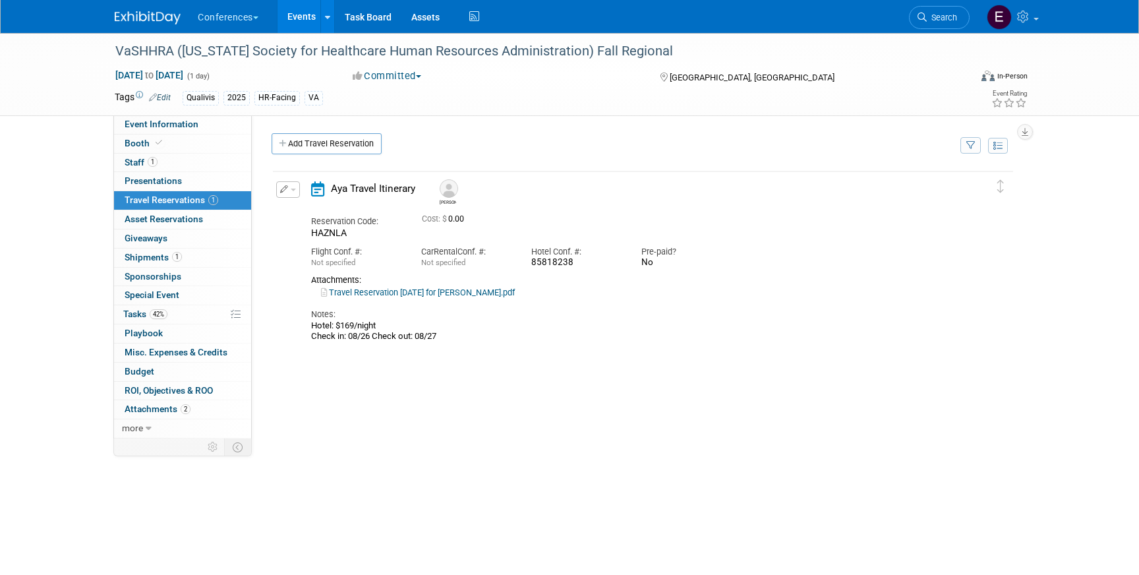
click at [481, 283] on div "Attachments:" at bounding box center [631, 280] width 641 height 11
click at [481, 301] on div "Notes: Hotel: $169/night Check in: 08/26 Check out: 08/27" at bounding box center [631, 321] width 641 height 44
click at [479, 295] on link "Travel Reservation August 26 for JOSEPH A DUNMIRE.pdf" at bounding box center [418, 292] width 194 height 10
click at [378, 3] on link "Task Board" at bounding box center [368, 16] width 67 height 33
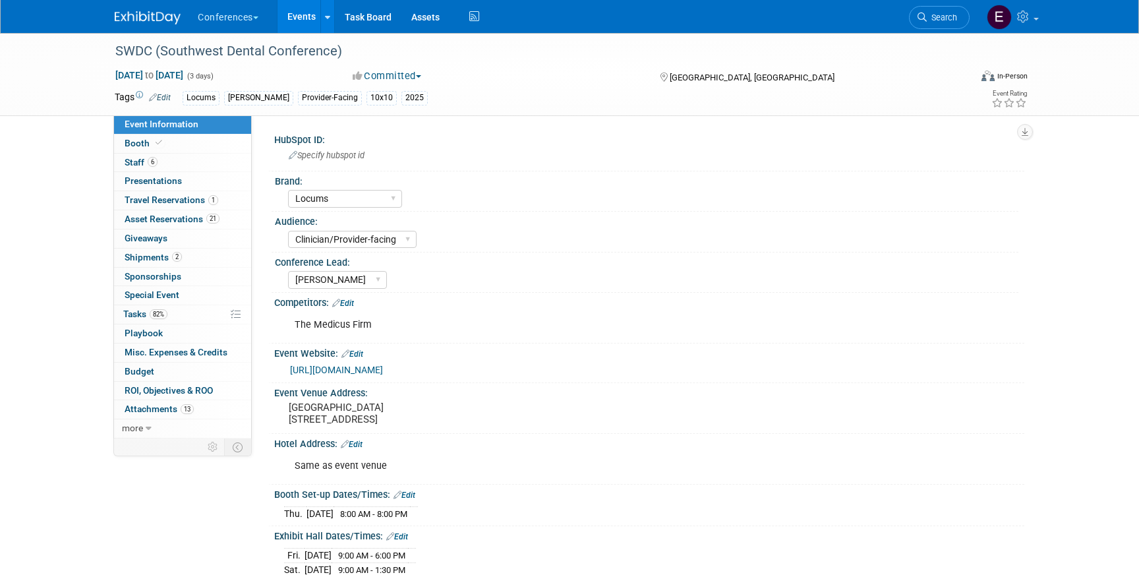
select select "Locums"
select select "Clinician/Provider-facing"
select select "[PERSON_NAME]"
click at [208, 199] on span "1" at bounding box center [213, 200] width 10 height 10
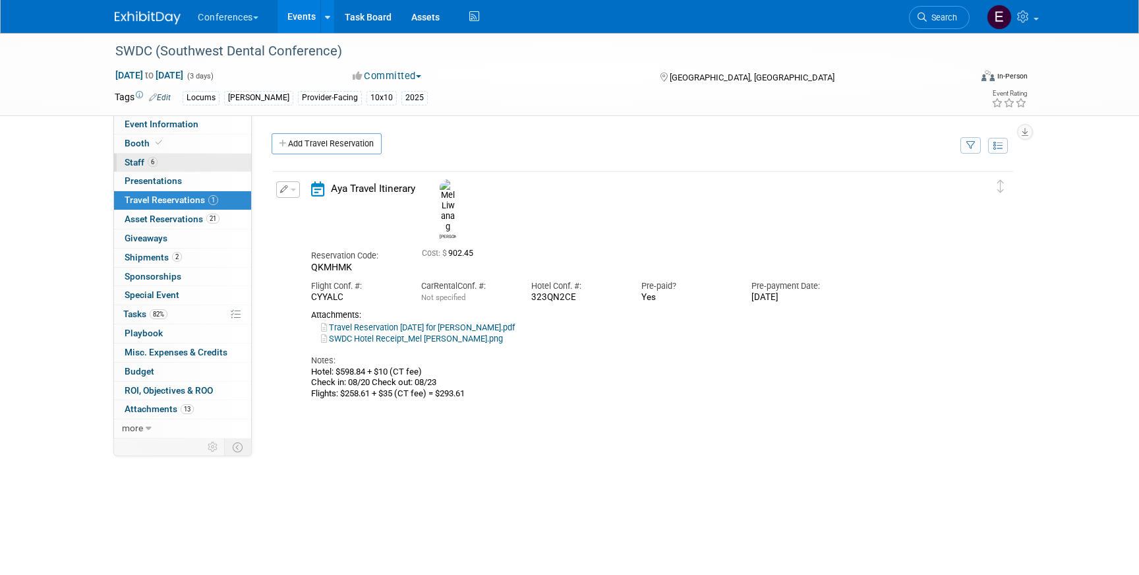
click at [210, 166] on link "6 Staff 6" at bounding box center [182, 163] width 137 height 18
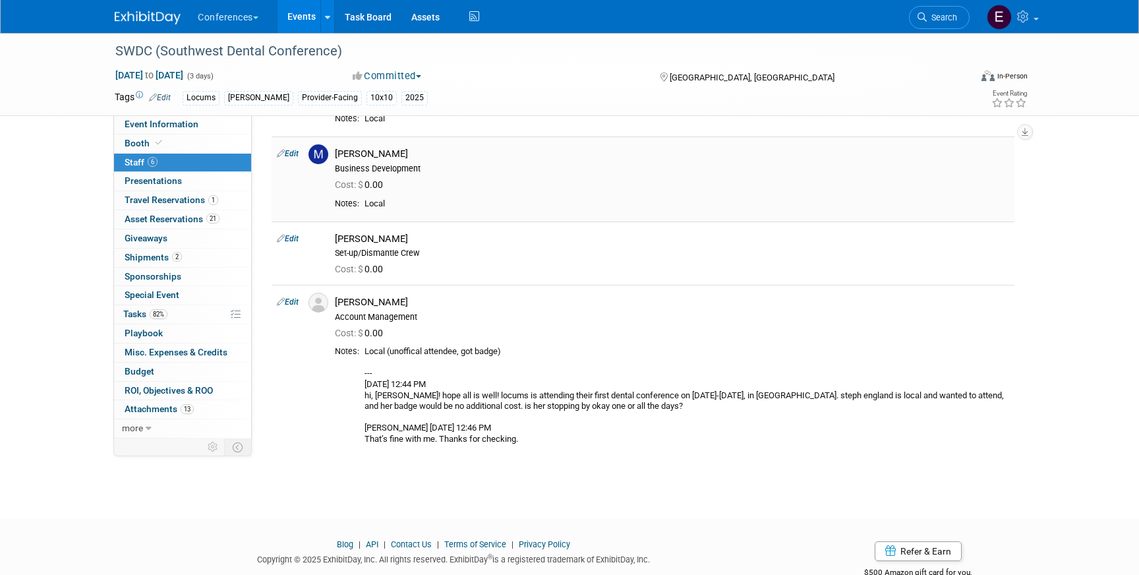
scroll to position [322, 0]
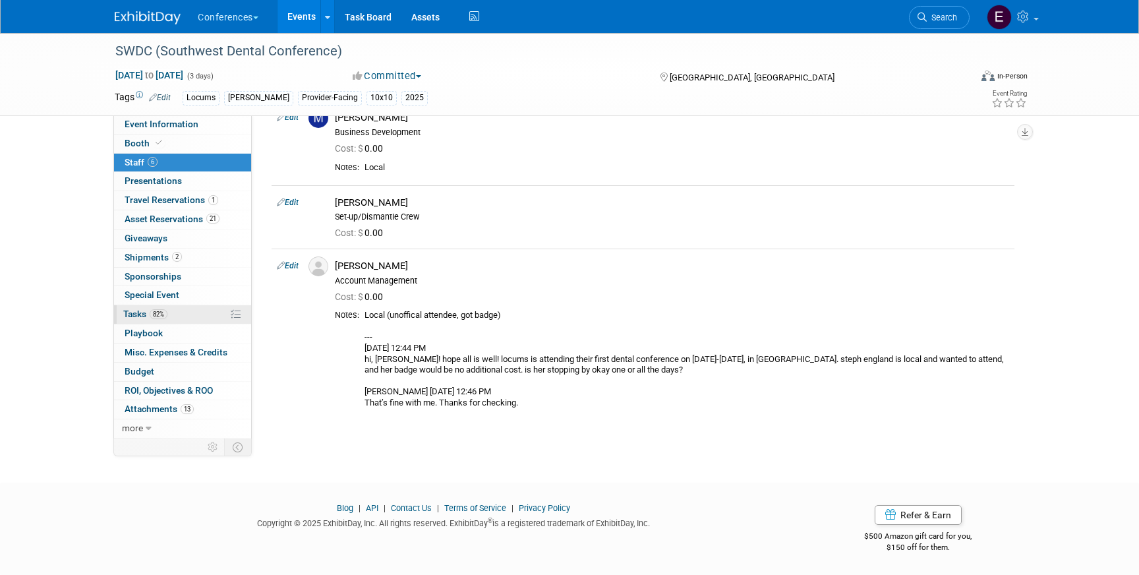
click at [171, 321] on link "82% Tasks 82%" at bounding box center [182, 314] width 137 height 18
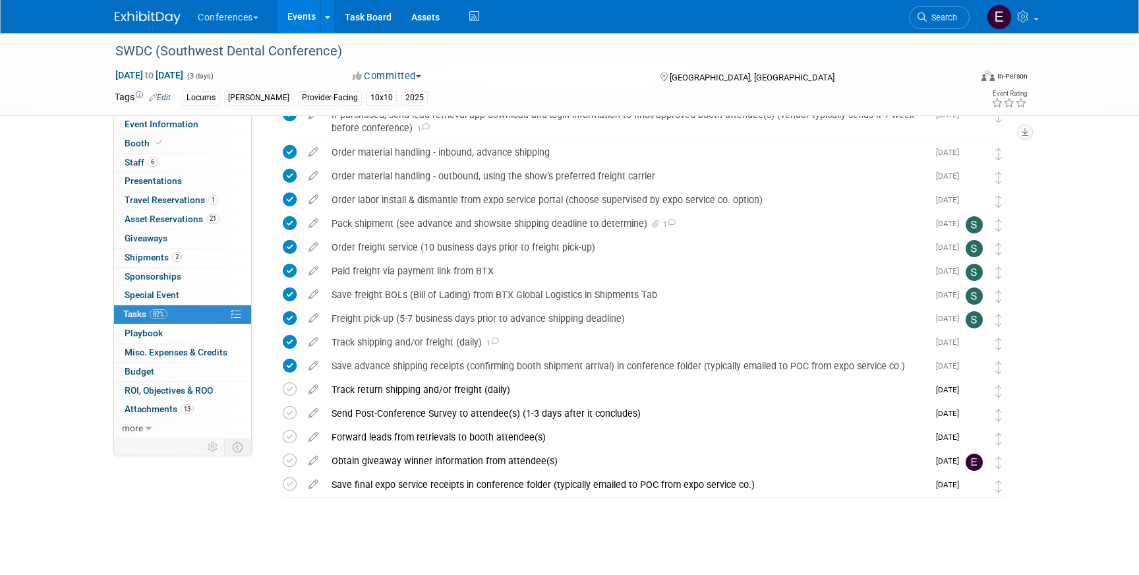
scroll to position [654, 0]
